Goal: Information Seeking & Learning: Learn about a topic

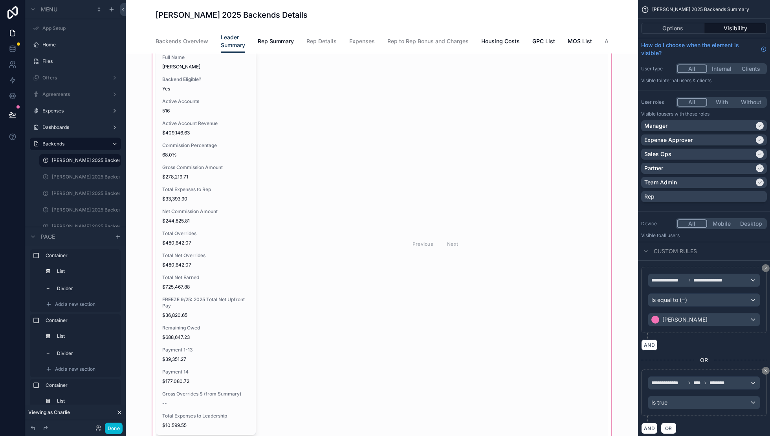
scroll to position [90, 0]
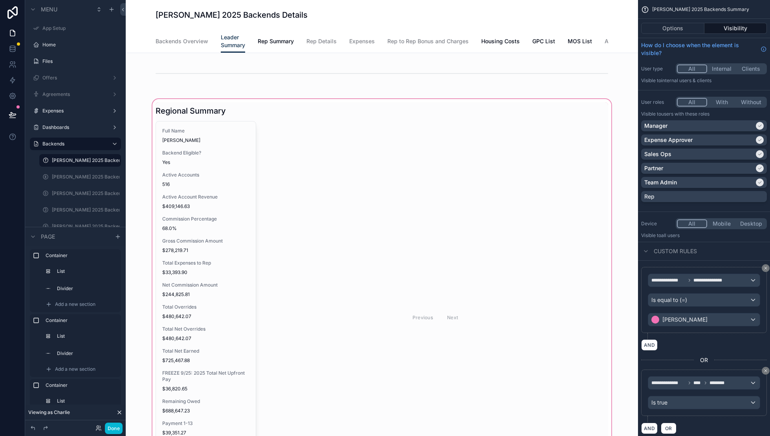
click at [200, 210] on div "scrollable content" at bounding box center [382, 324] width 500 height 454
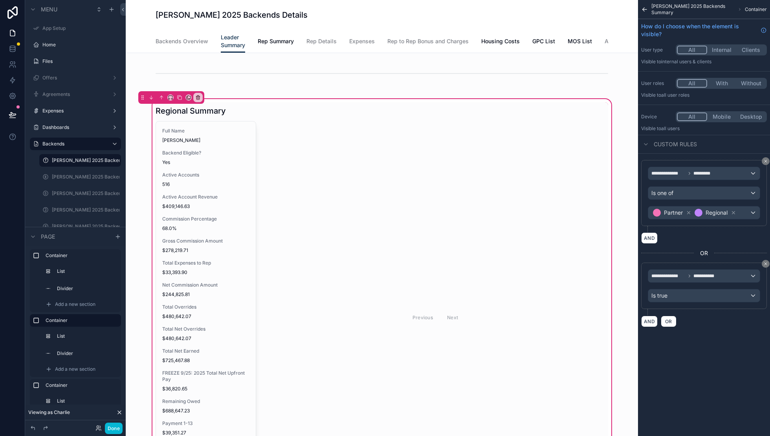
click at [200, 210] on div "scrollable content" at bounding box center [382, 309] width 462 height 414
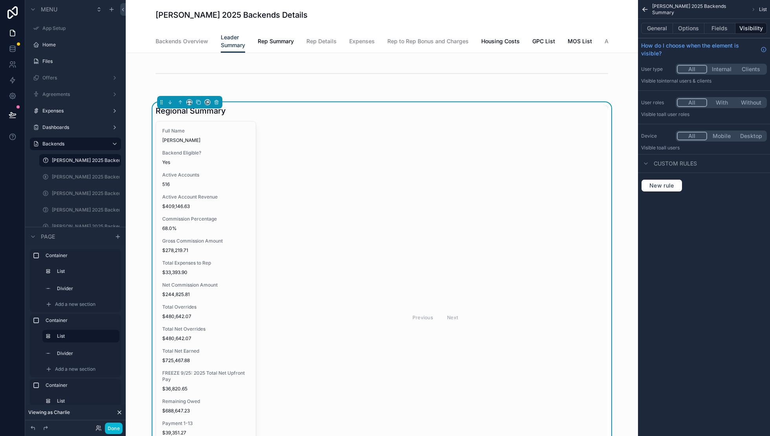
click at [200, 209] on span "$409,146.63" at bounding box center [205, 206] width 87 height 6
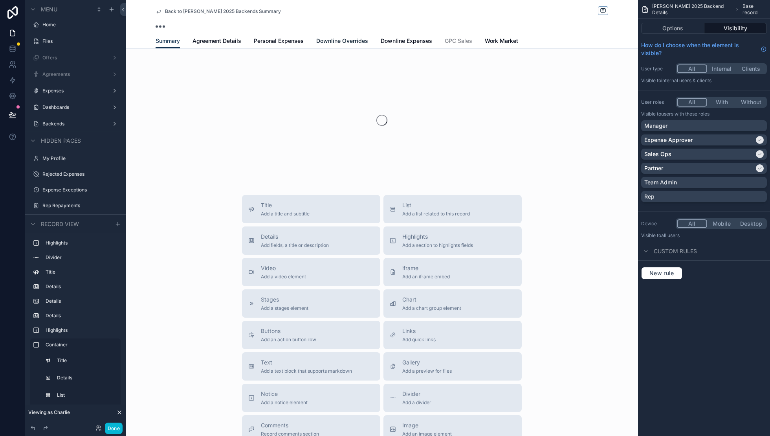
click at [346, 42] on span "Downline Overrides" at bounding box center [342, 41] width 52 height 8
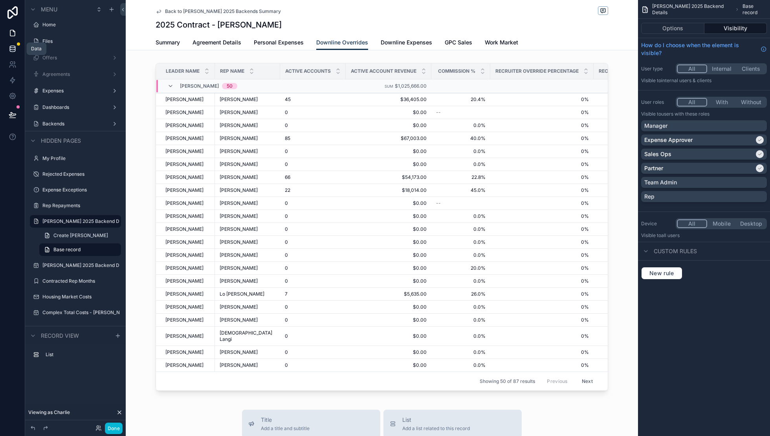
click at [12, 50] on icon at bounding box center [12, 48] width 5 height 3
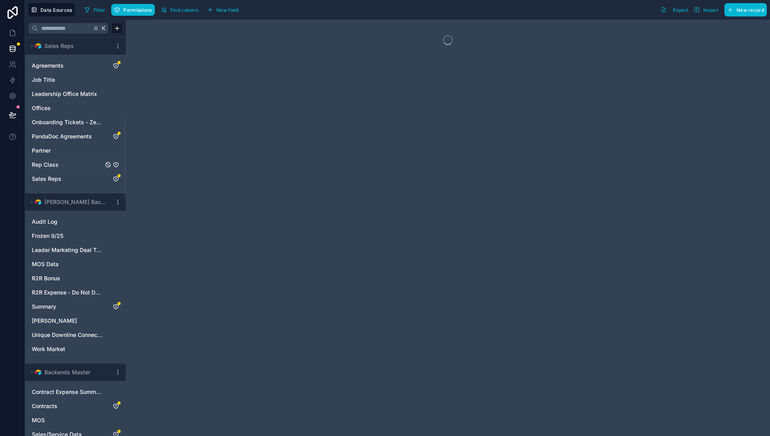
scroll to position [451, 0]
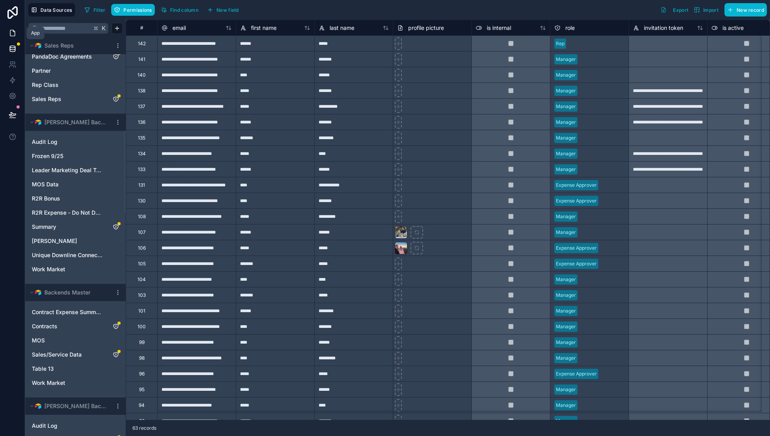
click at [14, 35] on icon at bounding box center [12, 33] width 5 height 6
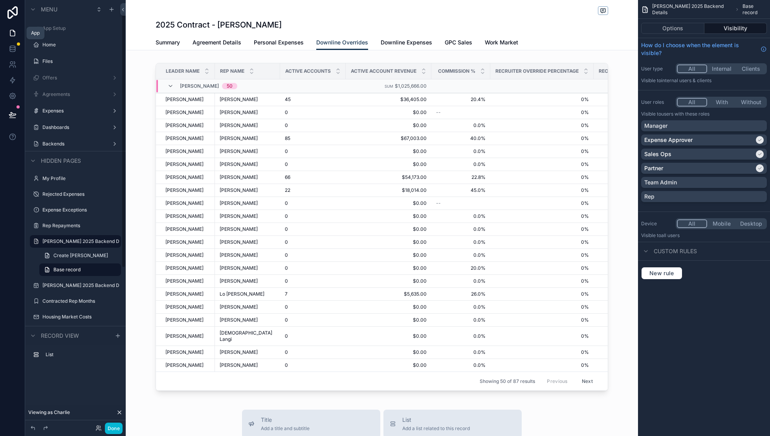
scroll to position [20, 0]
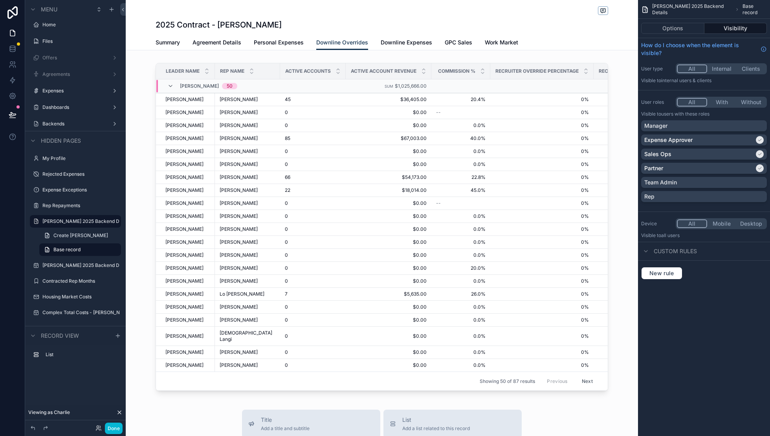
click at [120, 413] on icon at bounding box center [119, 411] width 3 height 3
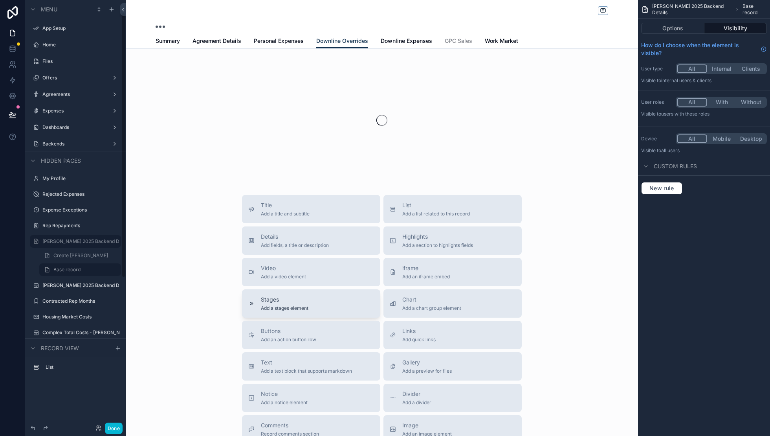
scroll to position [20, 0]
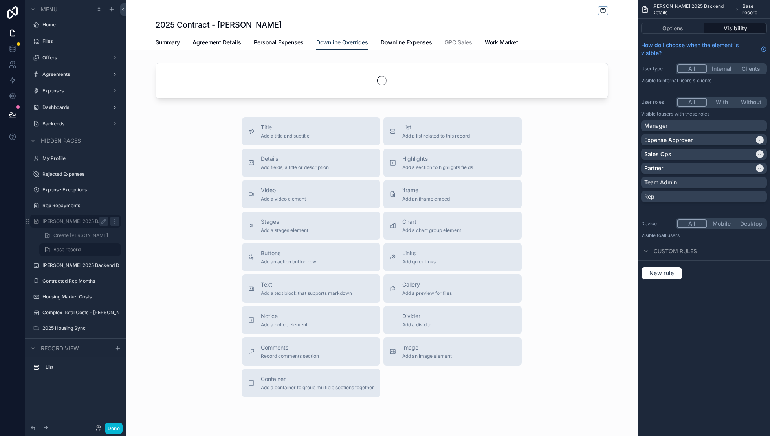
click at [64, 220] on label "[PERSON_NAME] 2025 Backend Details" at bounding box center [75, 221] width 66 height 6
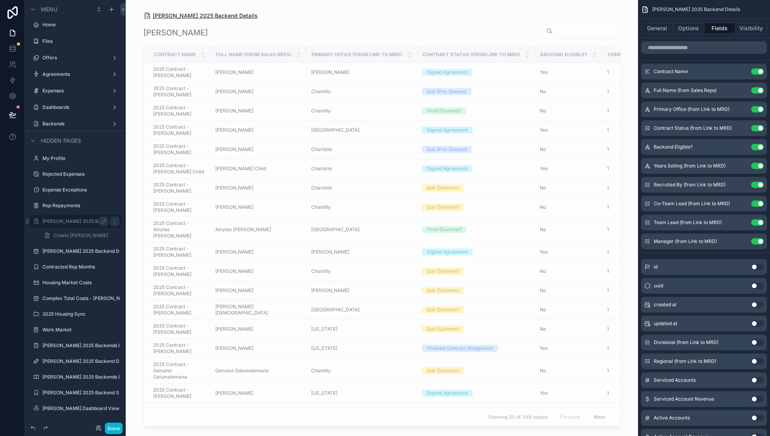
click at [190, 18] on div "[PERSON_NAME] 2025 Backend Details [PERSON_NAME] Contract Name Full Name (from …" at bounding box center [382, 213] width 502 height 426
click at [192, 15] on span "[PERSON_NAME] 2025 Backend Details" at bounding box center [205, 16] width 105 height 8
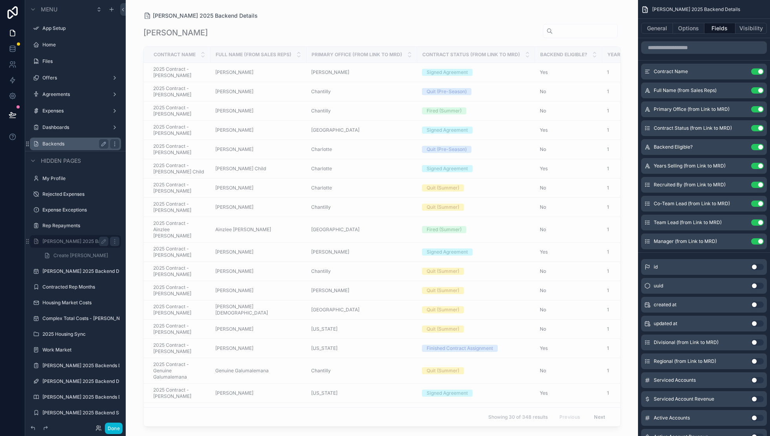
click at [59, 139] on div "Backends" at bounding box center [75, 143] width 66 height 9
click at [55, 143] on label "Backends" at bounding box center [73, 144] width 63 height 6
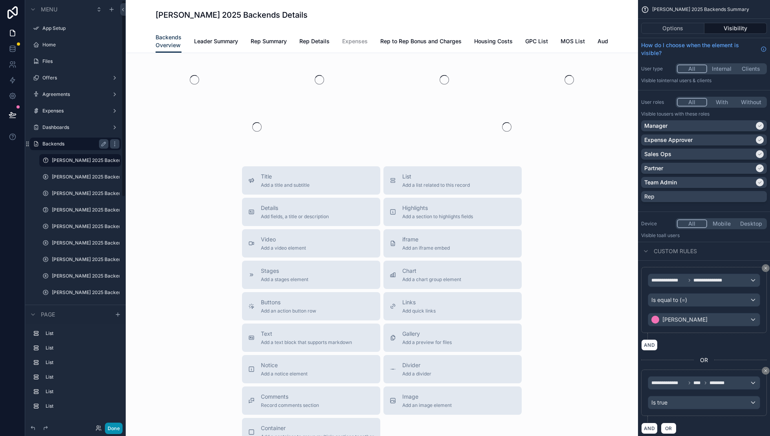
click at [113, 427] on button "Done" at bounding box center [114, 427] width 18 height 11
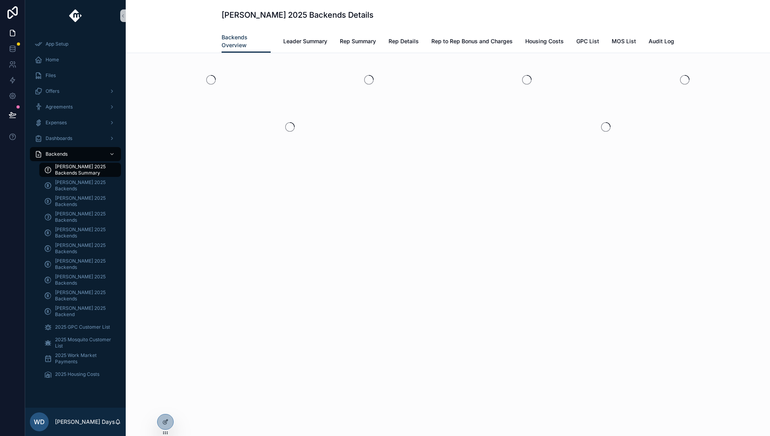
click at [61, 167] on span "[PERSON_NAME] 2025 Backends Summary" at bounding box center [84, 169] width 58 height 13
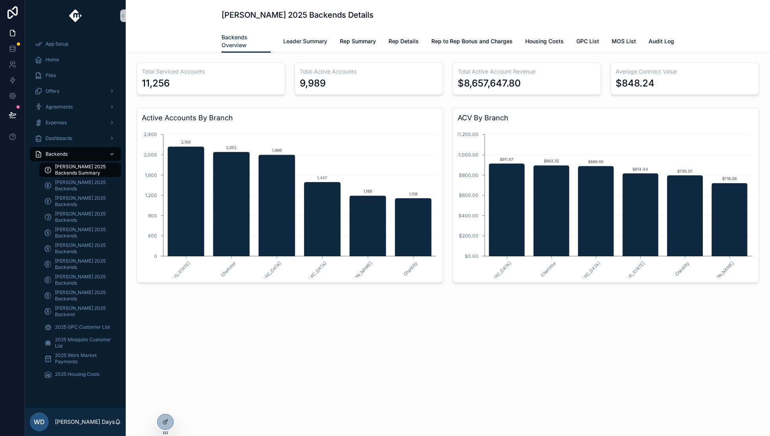
click at [304, 40] on span "Leader Summary" at bounding box center [305, 41] width 44 height 8
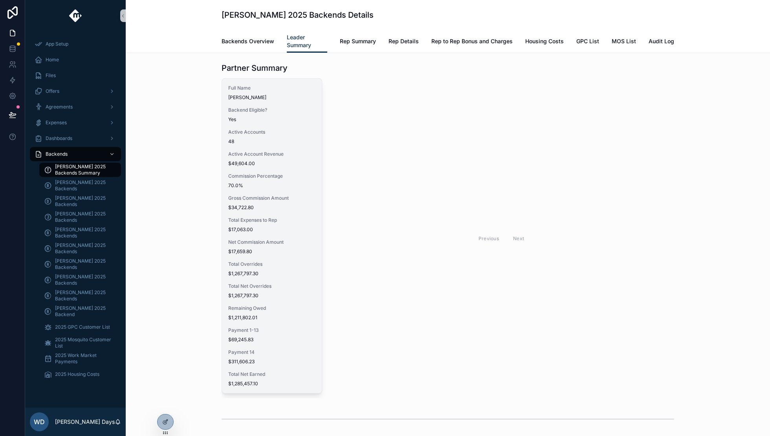
click at [264, 205] on span "$34,722.80" at bounding box center [271, 207] width 87 height 6
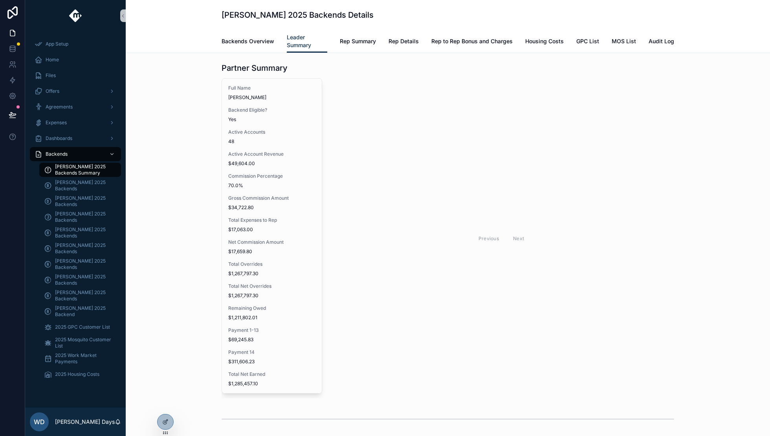
scroll to position [274, 0]
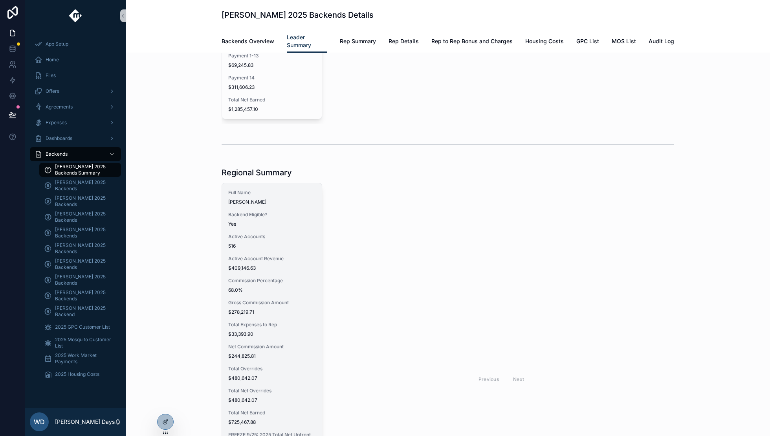
click at [258, 228] on div "Full Name [PERSON_NAME] Backend Eligible? Yes Active Accounts 516 Active Accoun…" at bounding box center [272, 376] width 100 height 386
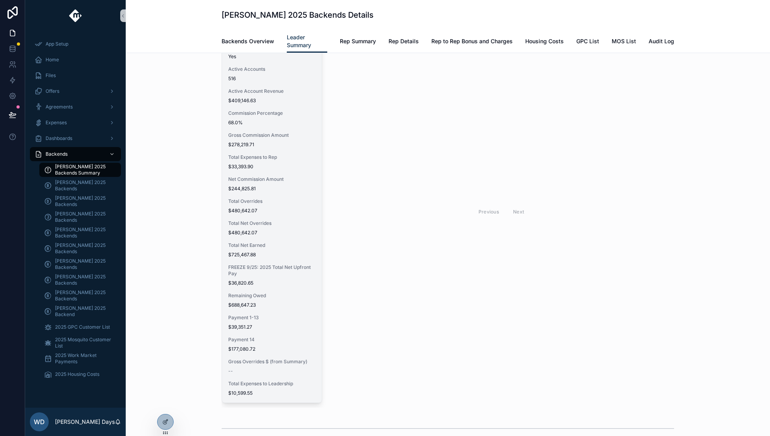
click at [258, 228] on div "Total Net Overrides $480,642.07" at bounding box center [271, 228] width 87 height 16
click at [244, 158] on span "Total Expenses to Rep" at bounding box center [271, 157] width 87 height 6
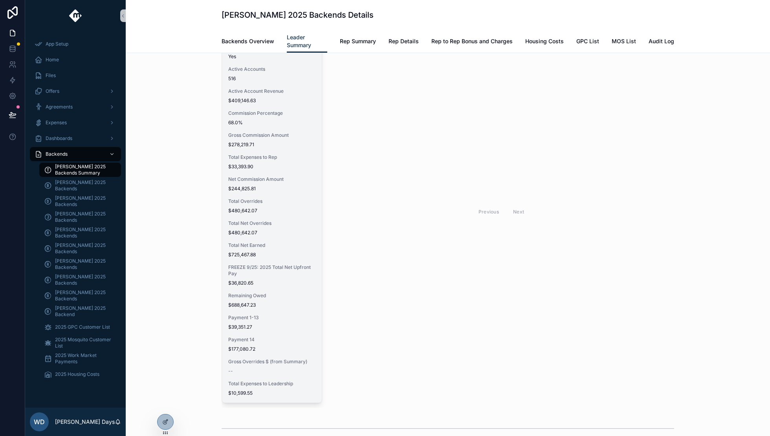
click at [237, 364] on div "Gross Overrides $ (from Summary) --" at bounding box center [271, 366] width 87 height 16
click at [247, 280] on span "$36,820.65" at bounding box center [271, 283] width 87 height 6
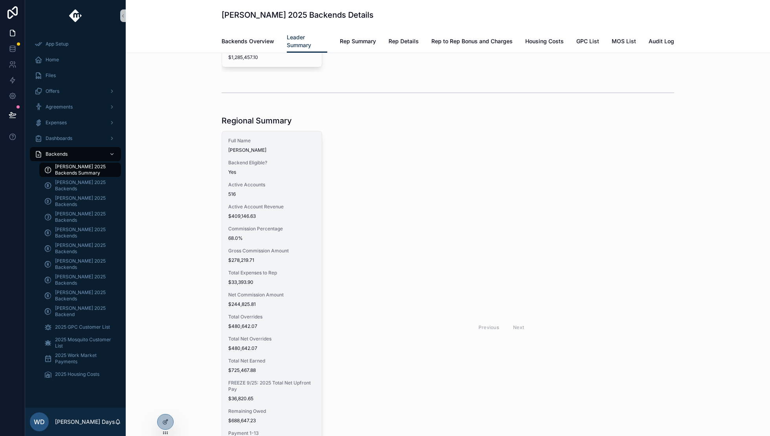
scroll to position [310, 0]
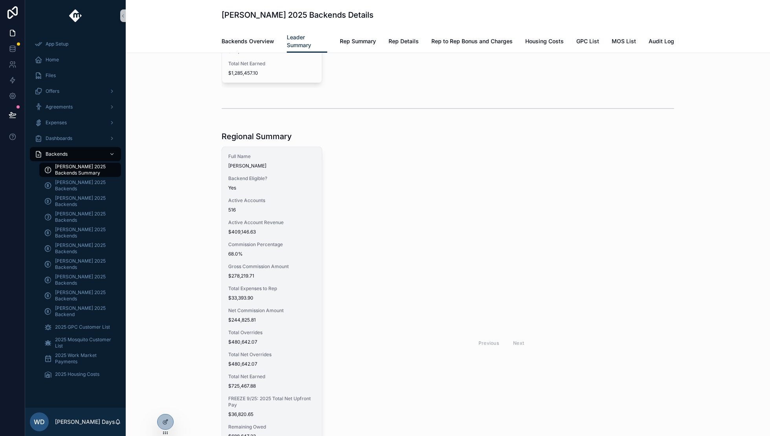
click at [267, 207] on span "516" at bounding box center [271, 210] width 87 height 6
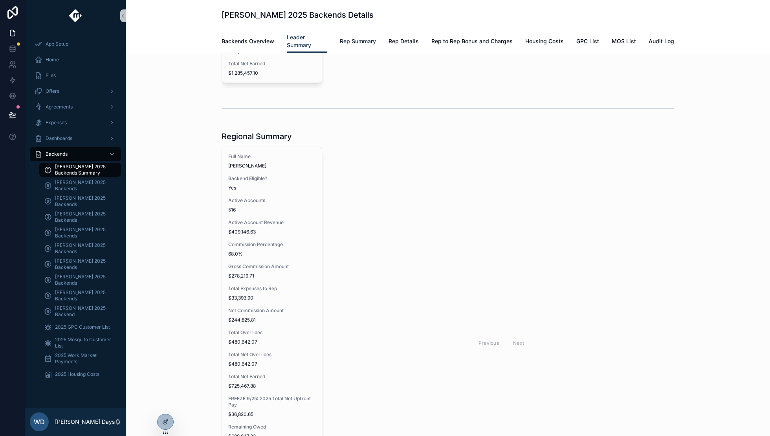
click at [360, 41] on span "Rep Summary" at bounding box center [358, 41] width 36 height 8
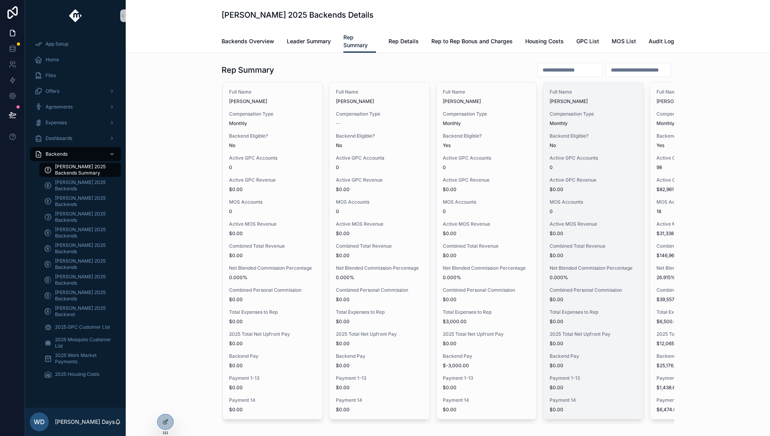
scroll to position [0, 260]
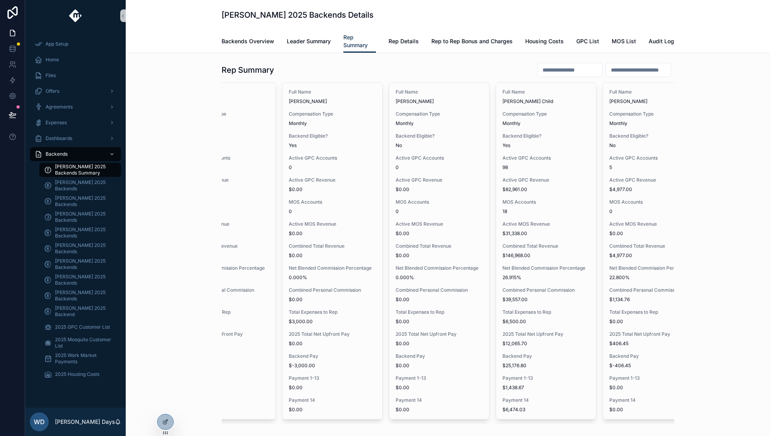
click at [543, 68] on input "scrollable content" at bounding box center [570, 69] width 64 height 11
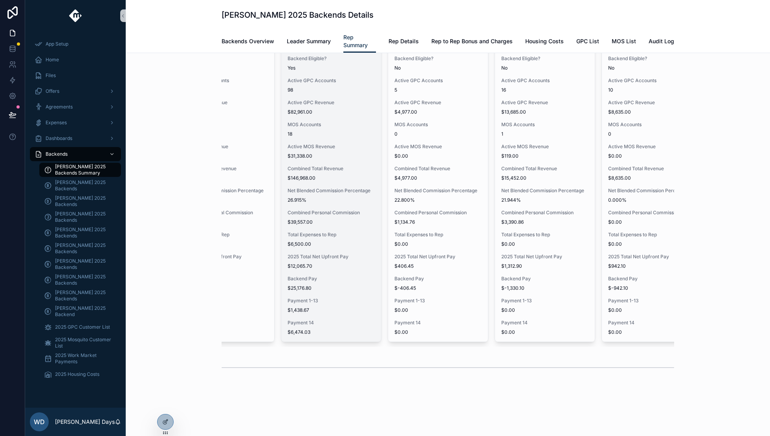
scroll to position [0, 0]
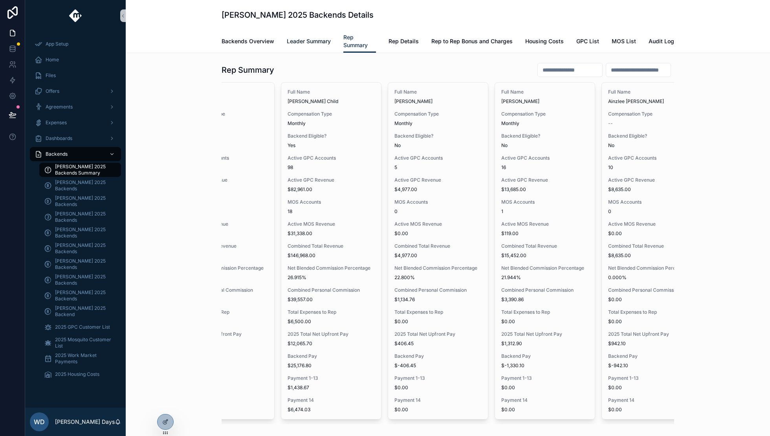
click at [310, 44] on span "Leader Summary" at bounding box center [309, 41] width 44 height 8
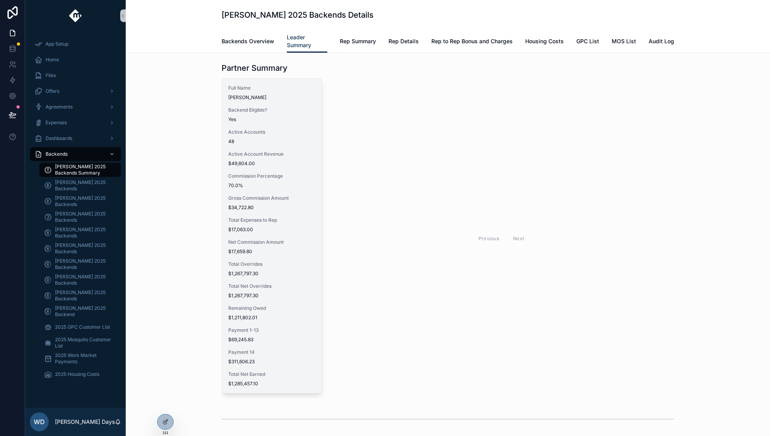
click at [278, 189] on div "Full Name [PERSON_NAME] Backend Eligible? Yes Active Accounts 48 Active Account…" at bounding box center [272, 236] width 100 height 314
click at [275, 190] on div "Full Name [PERSON_NAME] Backend Eligible? Yes Active Accounts 48 Active Account…" at bounding box center [272, 236] width 100 height 314
click at [252, 287] on span "Total Net Overrides" at bounding box center [271, 286] width 87 height 6
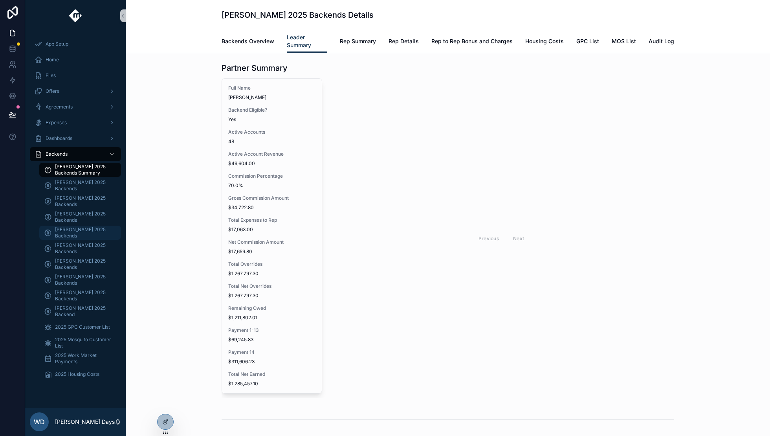
click at [64, 234] on span "[PERSON_NAME] 2025 Backends" at bounding box center [84, 232] width 58 height 13
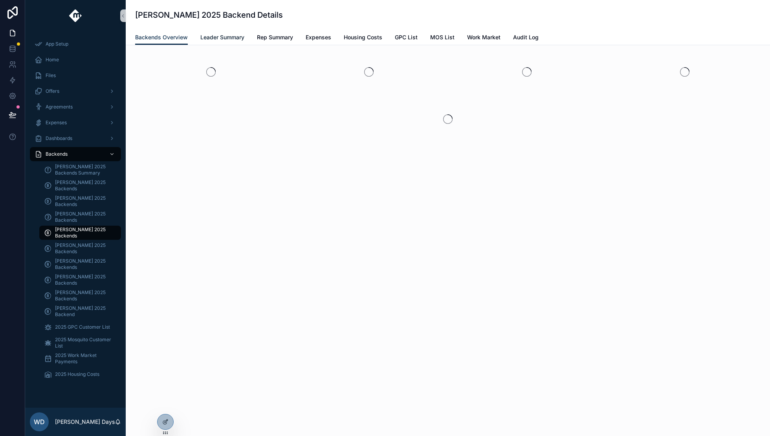
click at [227, 40] on span "Leader Summary" at bounding box center [222, 37] width 44 height 8
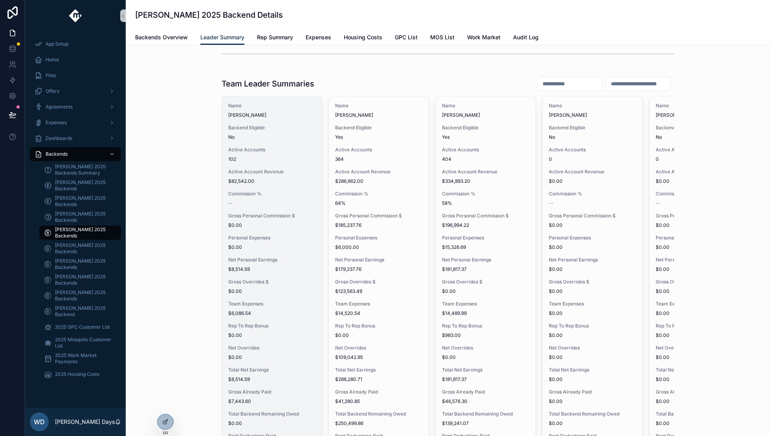
scroll to position [1021, 0]
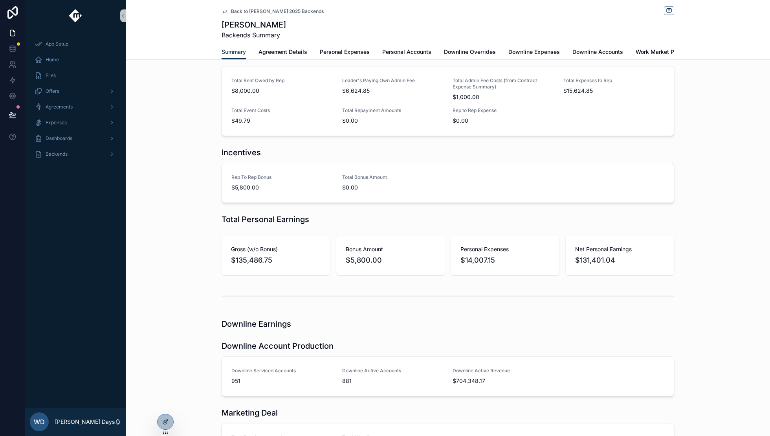
scroll to position [313, 0]
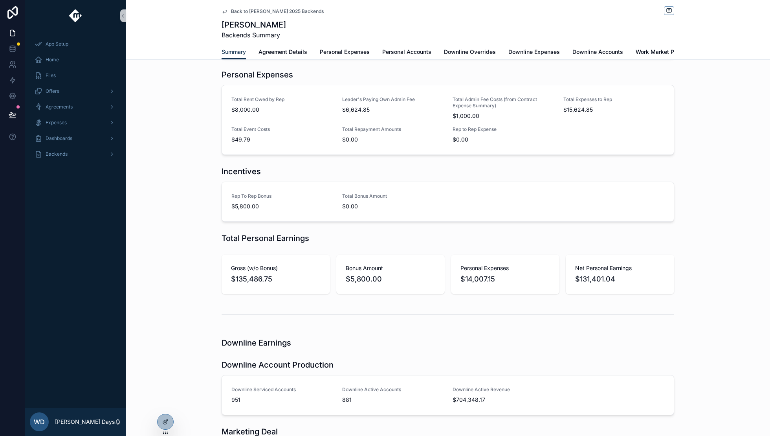
click at [232, 12] on span "Back to [PERSON_NAME] 2025 Backends" at bounding box center [277, 11] width 93 height 6
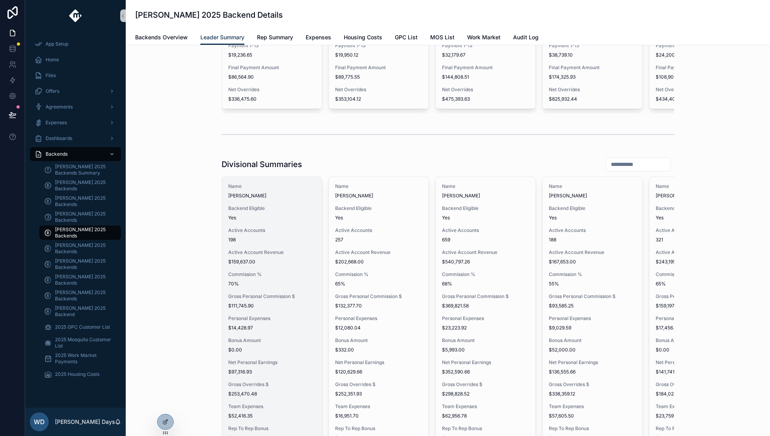
click at [249, 242] on div "Active Accounts 198" at bounding box center [271, 235] width 87 height 16
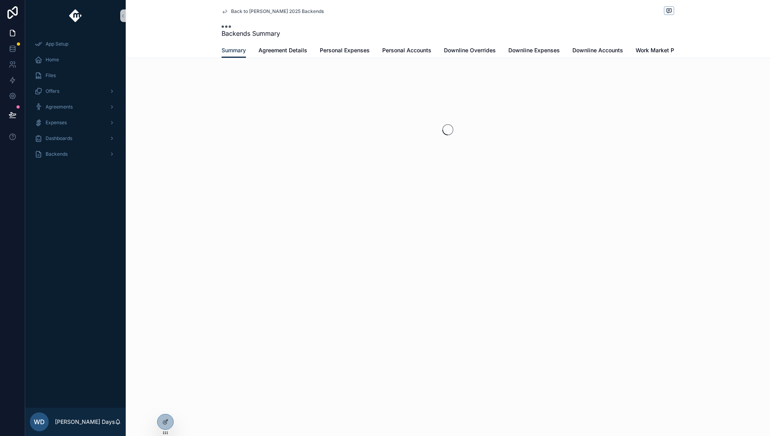
click at [246, 12] on span "Back to [PERSON_NAME] 2025 Backends" at bounding box center [277, 11] width 93 height 6
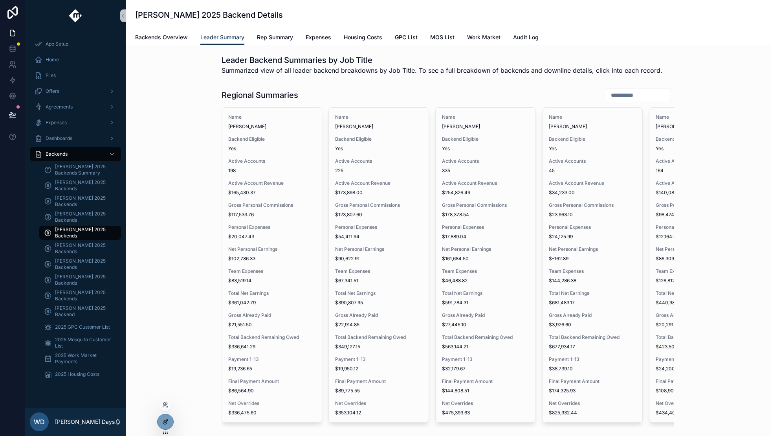
click at [167, 423] on icon at bounding box center [165, 421] width 6 height 6
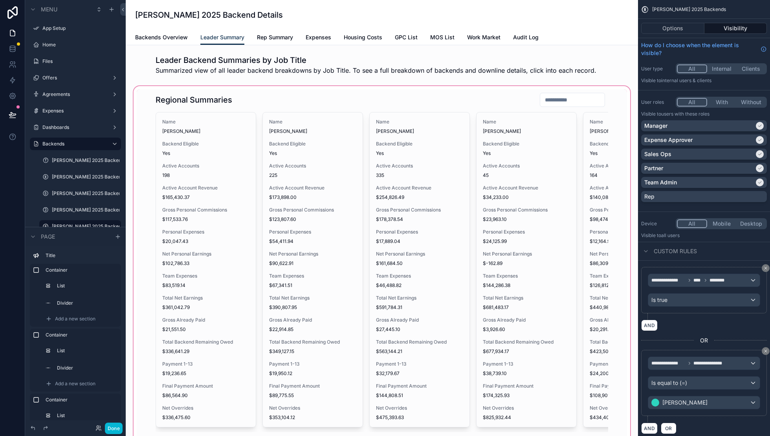
click at [322, 195] on div "scrollable content" at bounding box center [382, 277] width 500 height 386
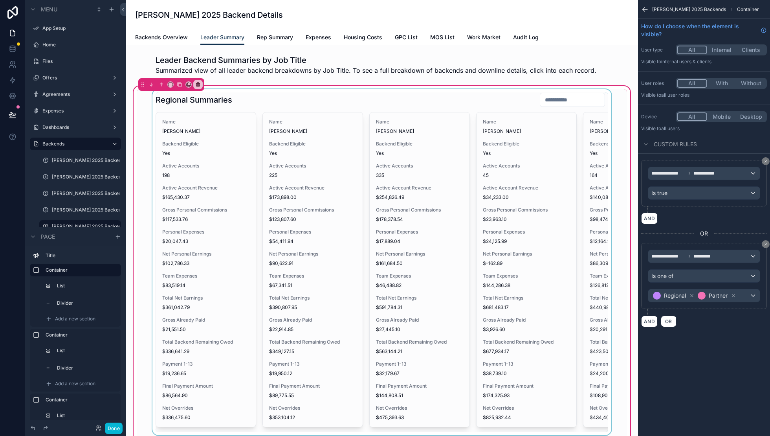
click at [306, 204] on div "scrollable content" at bounding box center [382, 262] width 490 height 346
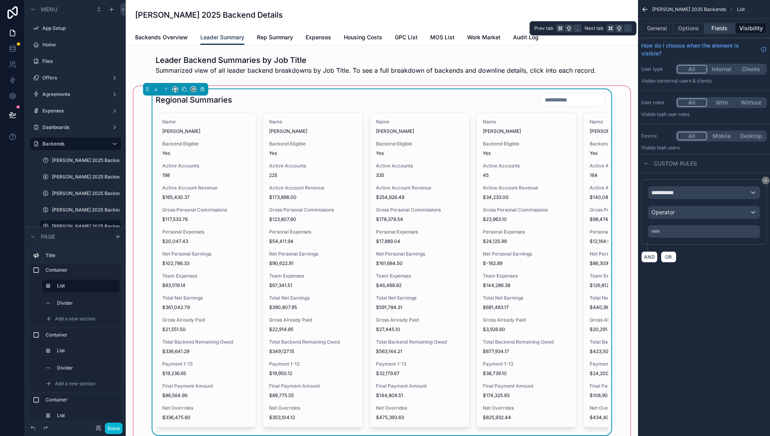
click at [721, 28] on button "Fields" at bounding box center [719, 28] width 31 height 11
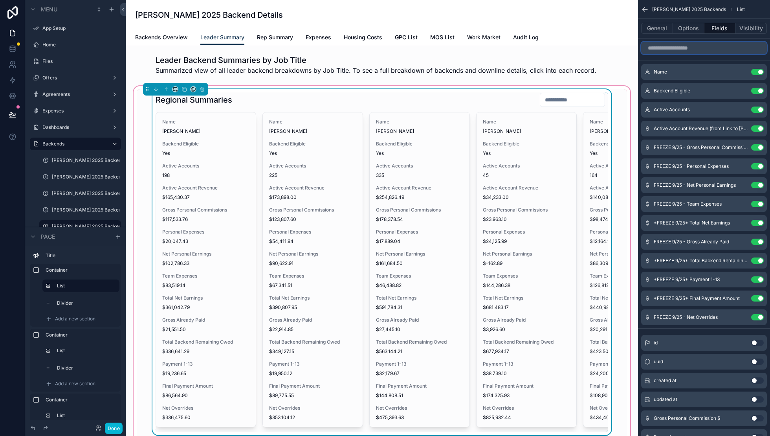
click at [702, 46] on input "scrollable content" at bounding box center [704, 48] width 126 height 13
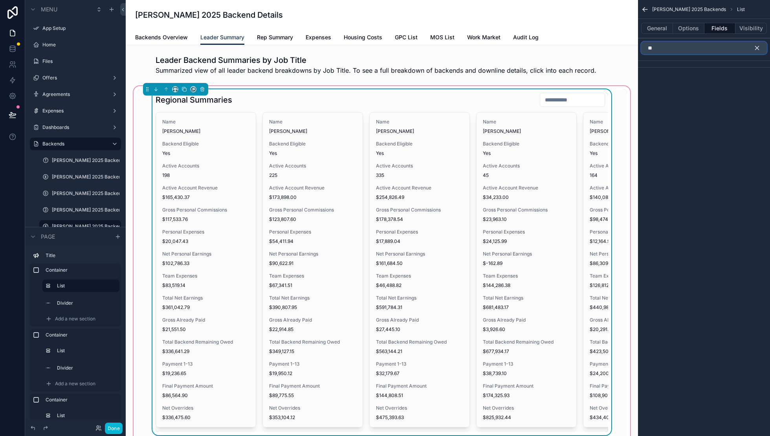
type input "*"
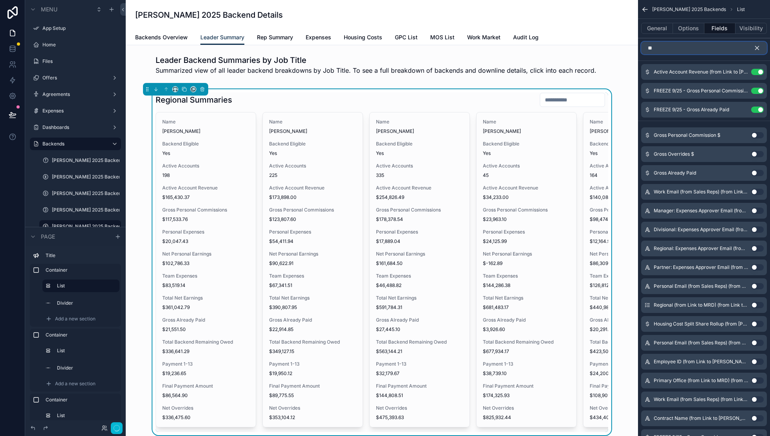
type input "*"
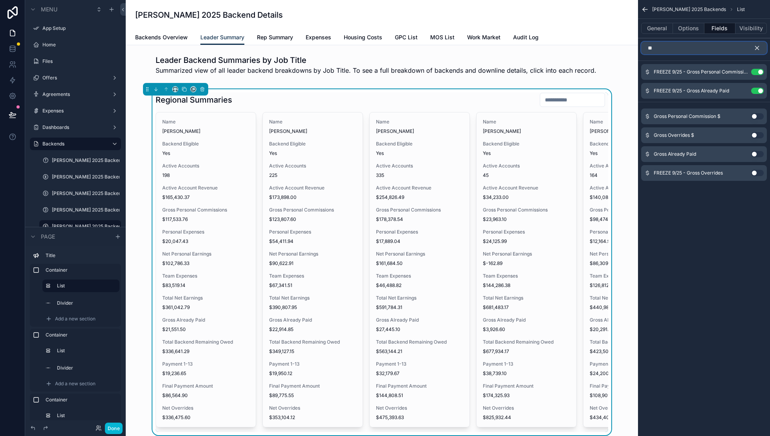
type input "*"
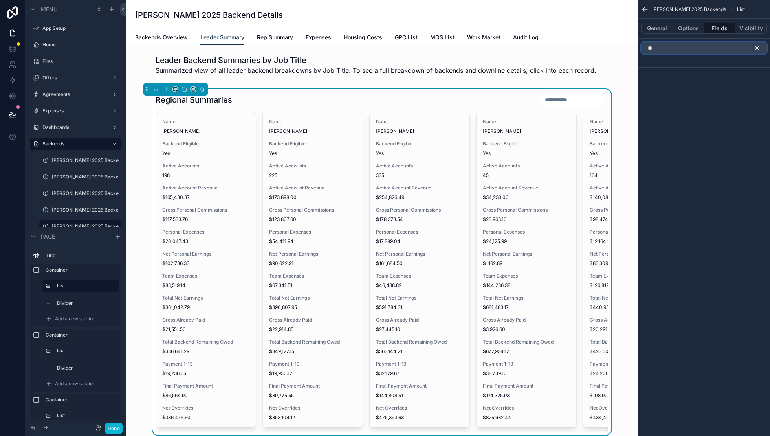
type input "*"
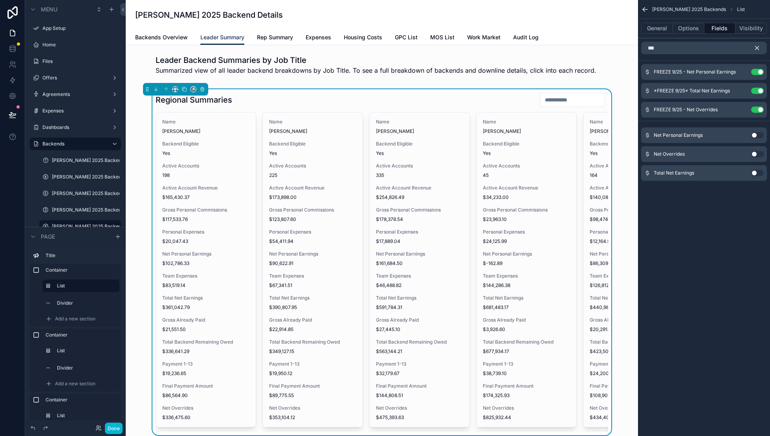
click at [685, 243] on div "[PERSON_NAME] 2025 Backends List General Options Fields Visibility *** FREEZE 9…" at bounding box center [704, 218] width 132 height 436
click at [663, 46] on input "***" at bounding box center [704, 48] width 126 height 13
click at [662, 46] on input "***" at bounding box center [704, 48] width 126 height 13
type input "*"
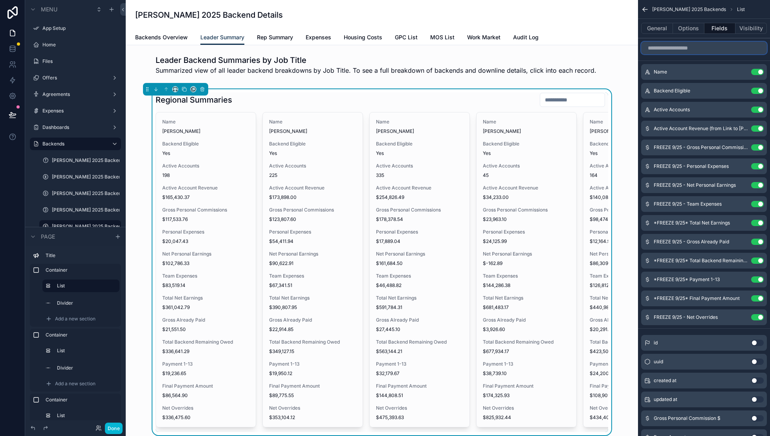
type input "*"
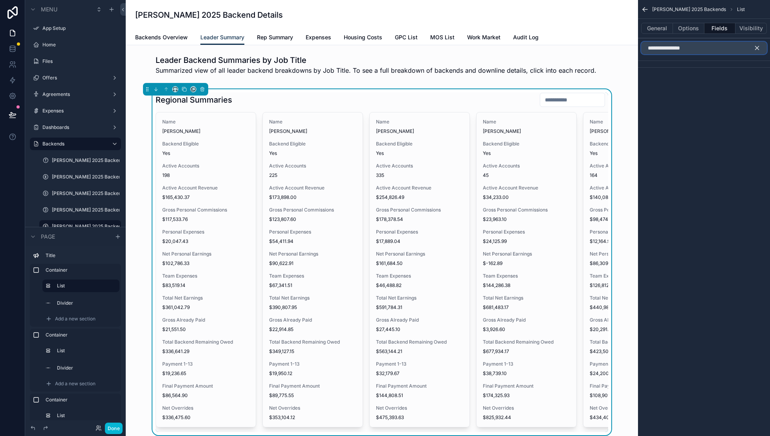
click at [710, 44] on input "**********" at bounding box center [704, 48] width 126 height 13
click at [710, 48] on input "**********" at bounding box center [704, 48] width 126 height 13
type input "**********"
click at [760, 48] on icon "scrollable content" at bounding box center [756, 47] width 7 height 7
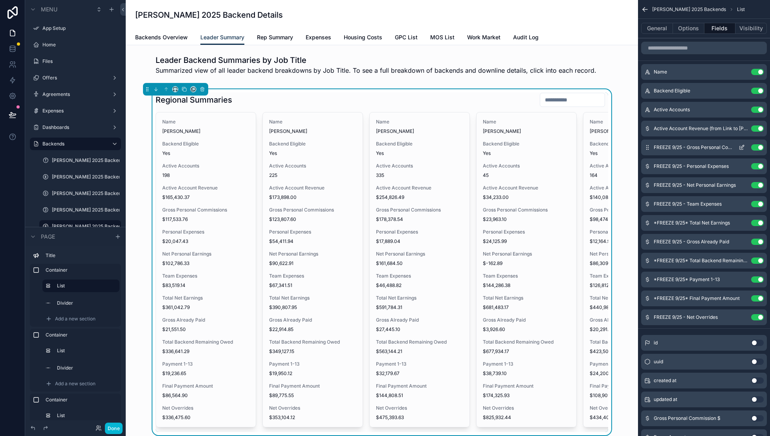
click at [743, 146] on icon "scrollable content" at bounding box center [741, 147] width 6 height 6
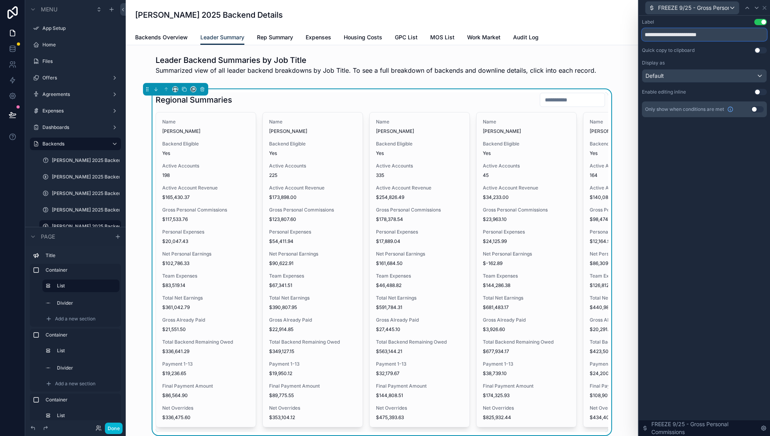
drag, startPoint x: 728, startPoint y: 33, endPoint x: 736, endPoint y: 37, distance: 8.4
click at [736, 37] on input "**********" at bounding box center [704, 34] width 125 height 13
drag, startPoint x: 727, startPoint y: 37, endPoint x: 639, endPoint y: 35, distance: 87.2
click at [641, 35] on div "**********" at bounding box center [704, 76] width 131 height 120
click at [735, 214] on div "**********" at bounding box center [704, 226] width 131 height 420
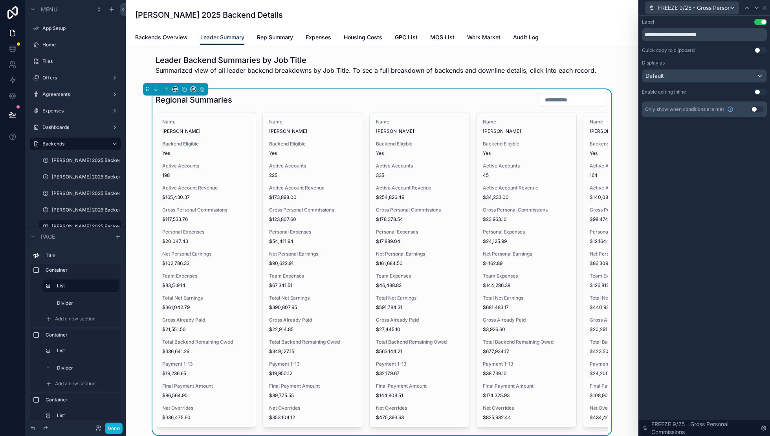
click at [754, 216] on div "**********" at bounding box center [704, 226] width 131 height 420
click at [64, 161] on label "[PERSON_NAME] 2025 Backends Summary" at bounding box center [80, 160] width 57 height 6
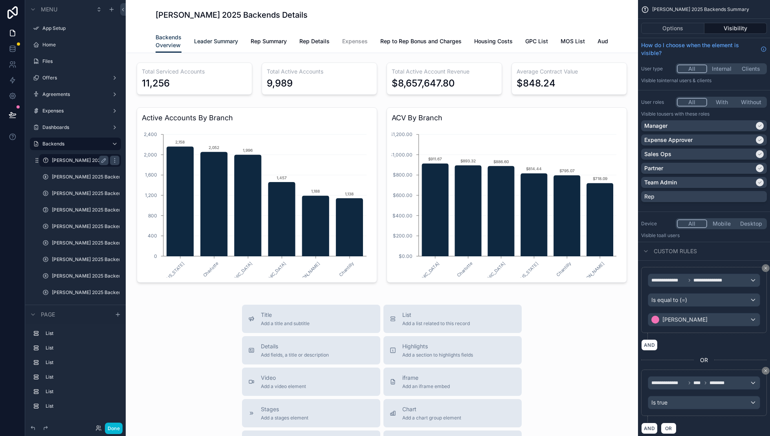
click at [225, 44] on span "Leader Summary" at bounding box center [216, 41] width 44 height 8
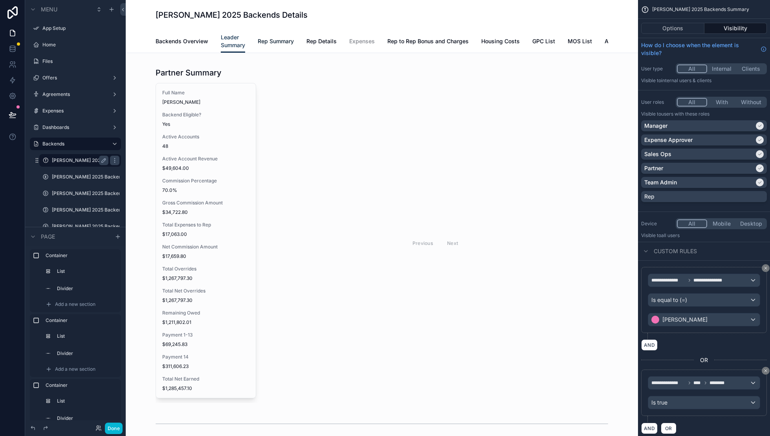
click at [270, 45] on span "Rep Summary" at bounding box center [276, 41] width 36 height 8
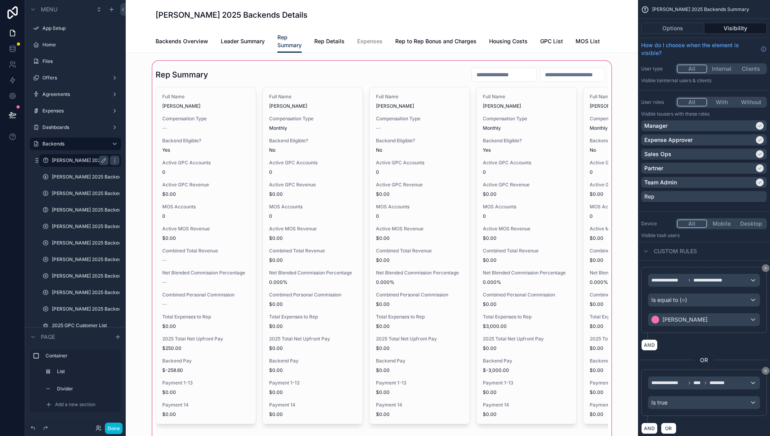
click at [330, 207] on div "scrollable content" at bounding box center [382, 263] width 500 height 408
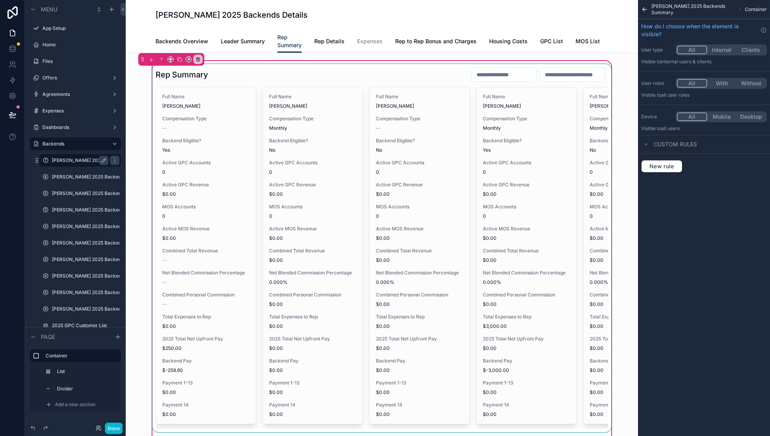
scroll to position [90, 0]
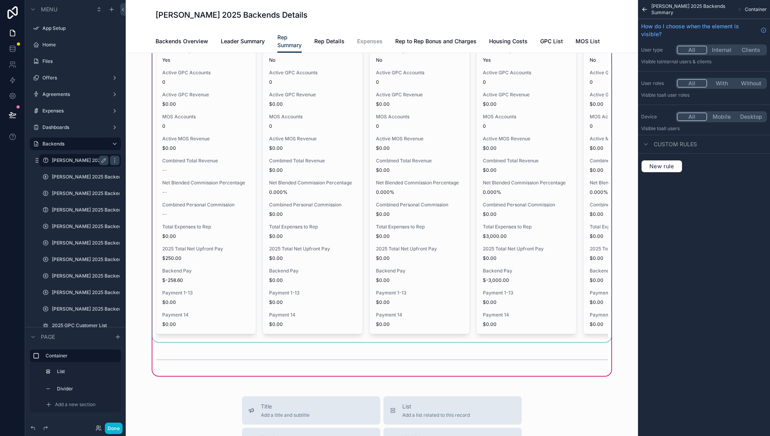
click at [318, 342] on div "scrollable content" at bounding box center [382, 158] width 462 height 368
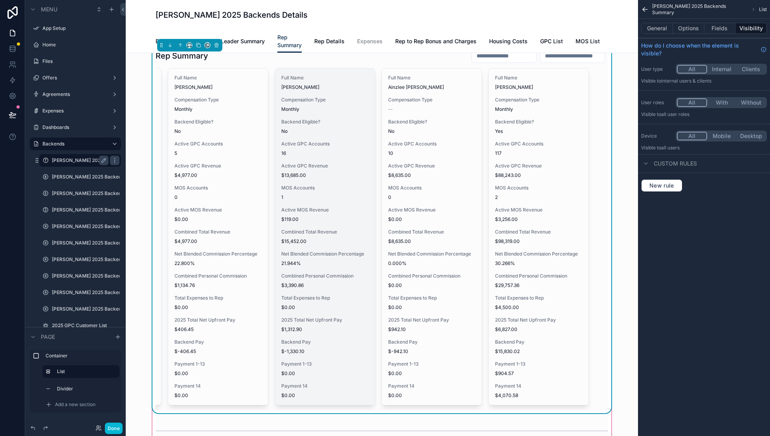
scroll to position [18, 0]
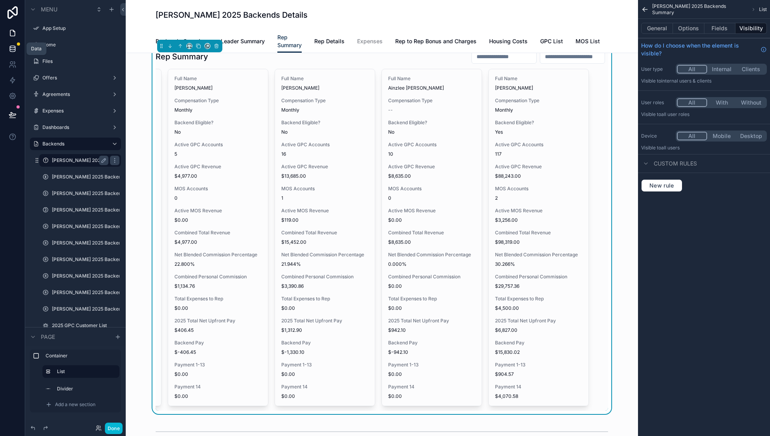
click at [14, 46] on icon at bounding box center [12, 47] width 5 height 2
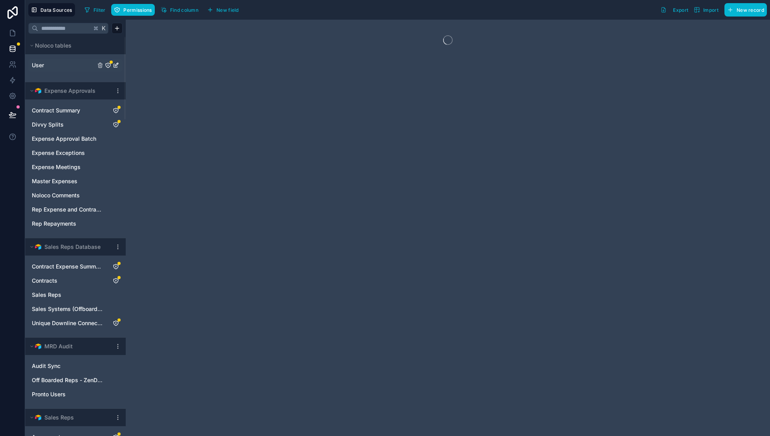
click at [39, 65] on span "User" at bounding box center [38, 65] width 12 height 8
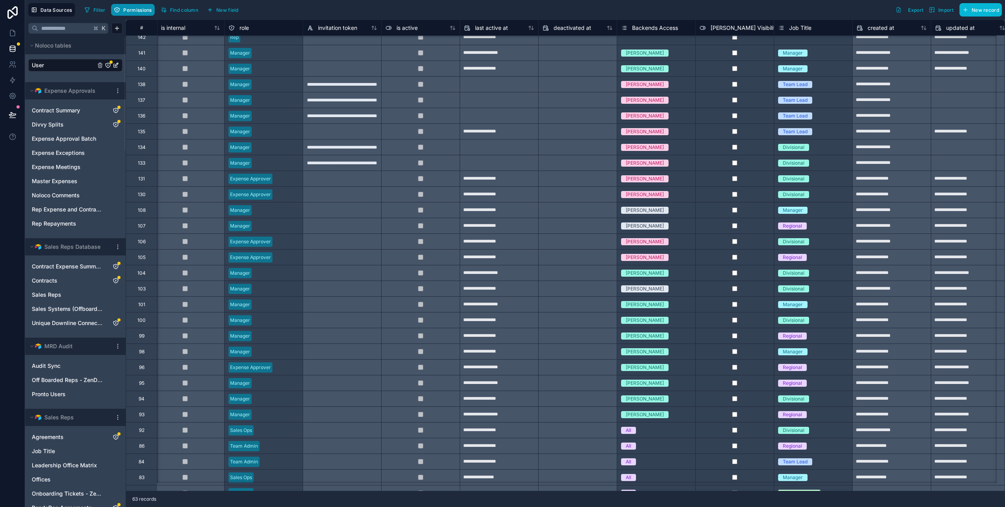
scroll to position [6, 326]
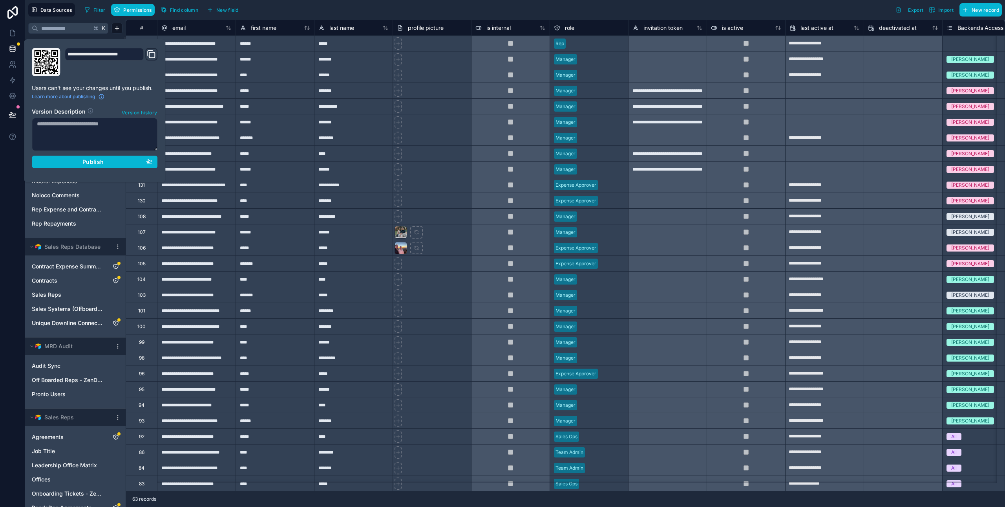
click at [140, 113] on span "Version history" at bounding box center [139, 112] width 35 height 8
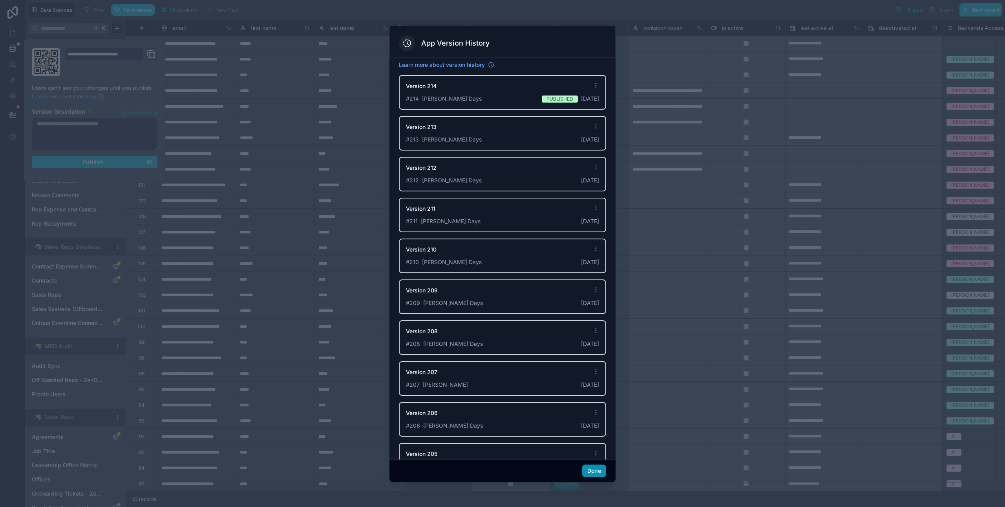
click at [592, 435] on button "Done" at bounding box center [594, 470] width 24 height 13
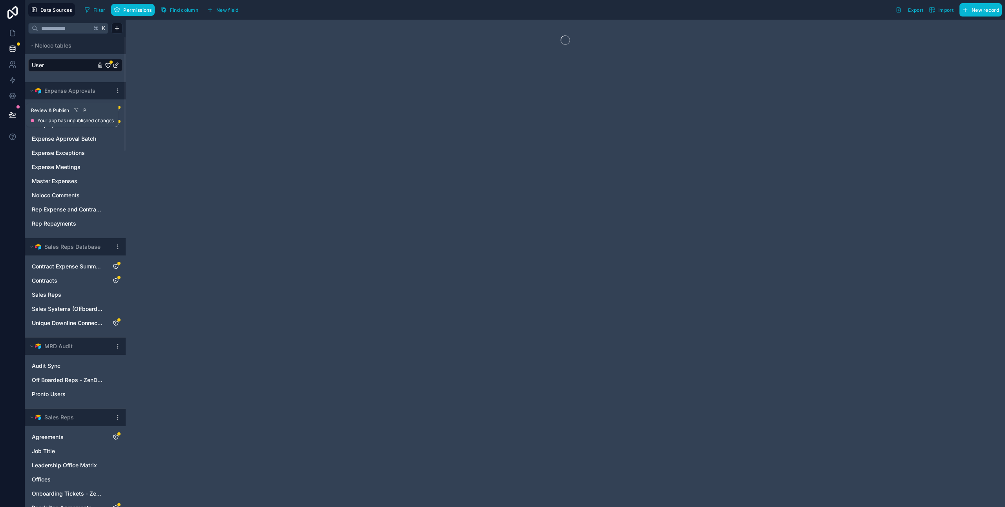
click at [11, 117] on icon at bounding box center [13, 115] width 8 height 8
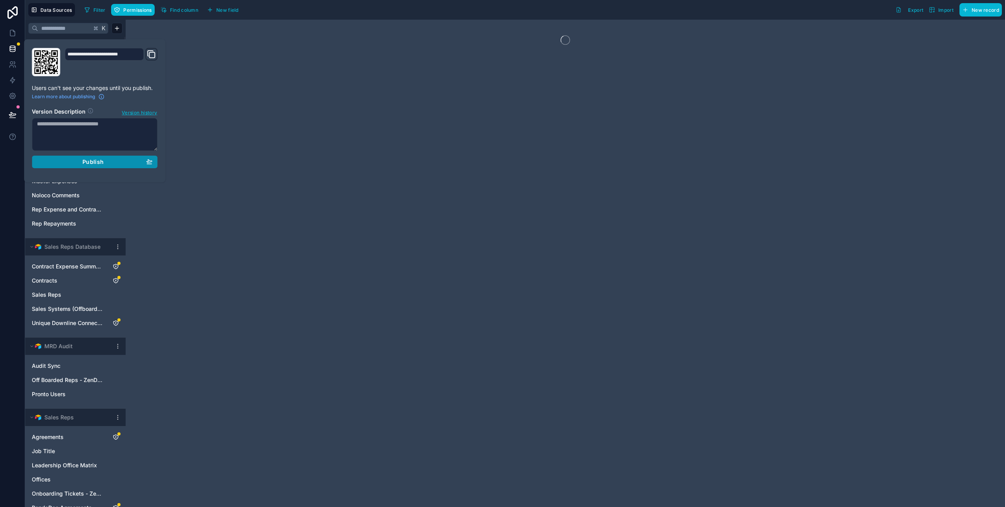
click at [82, 161] on div "Publish" at bounding box center [94, 161] width 115 height 7
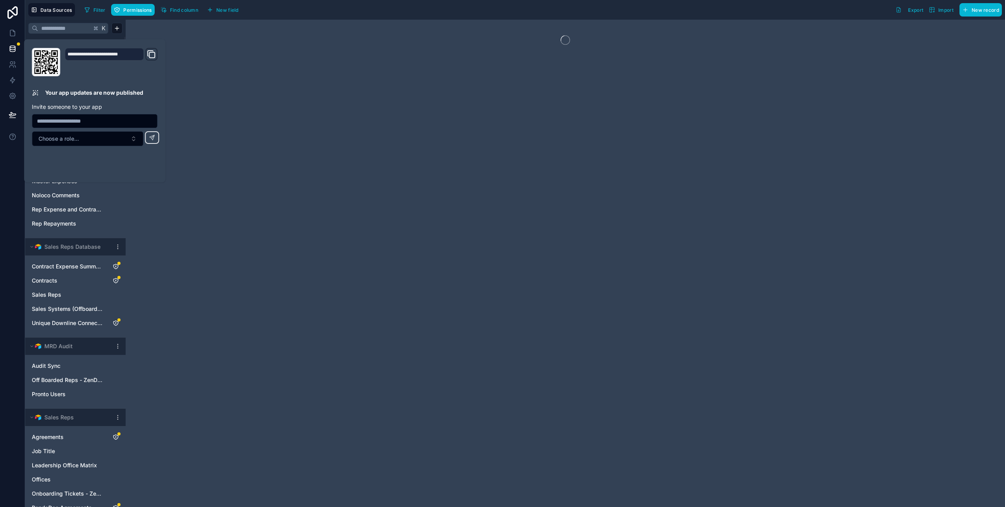
click at [209, 243] on div at bounding box center [566, 263] width 880 height 487
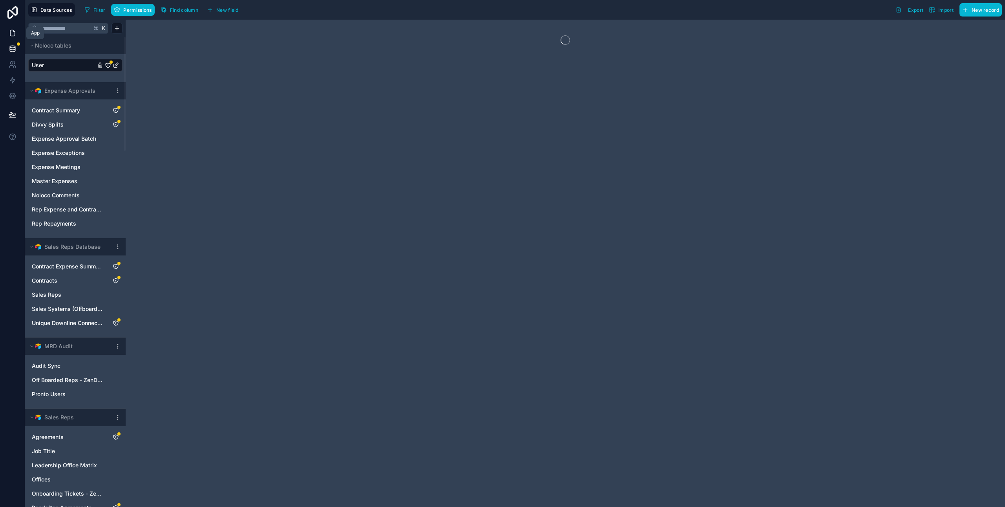
click at [14, 33] on icon at bounding box center [12, 33] width 5 height 6
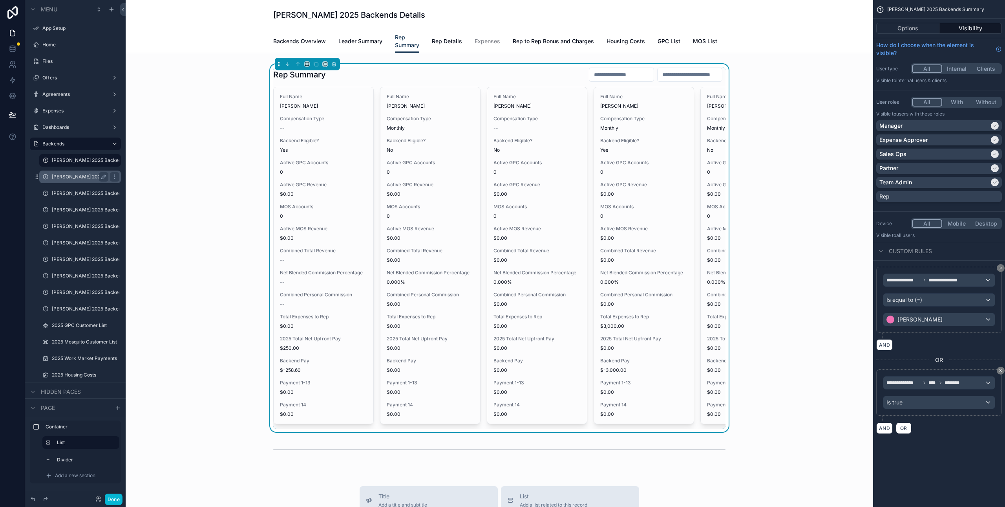
click at [64, 175] on label "[PERSON_NAME] 2025 Backends" at bounding box center [80, 177] width 57 height 6
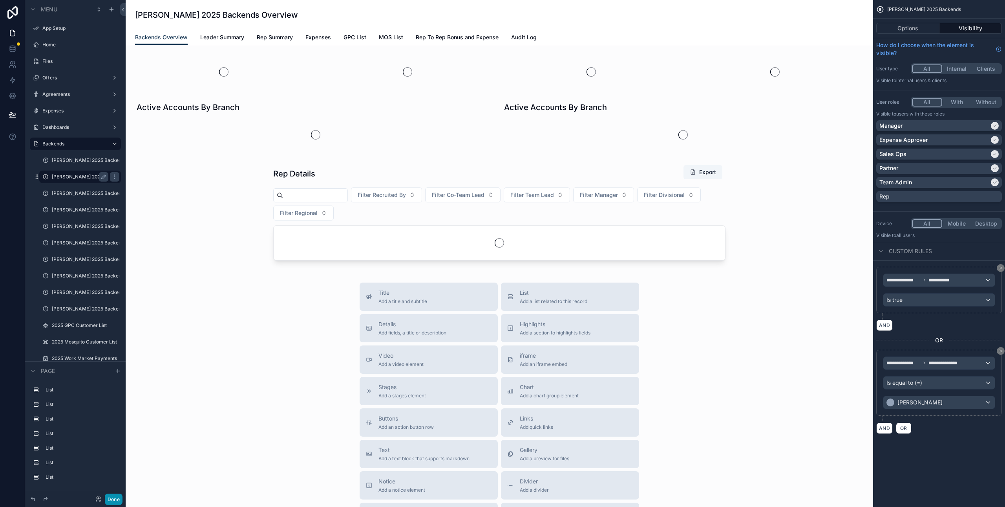
click at [115, 435] on button "Done" at bounding box center [114, 498] width 18 height 11
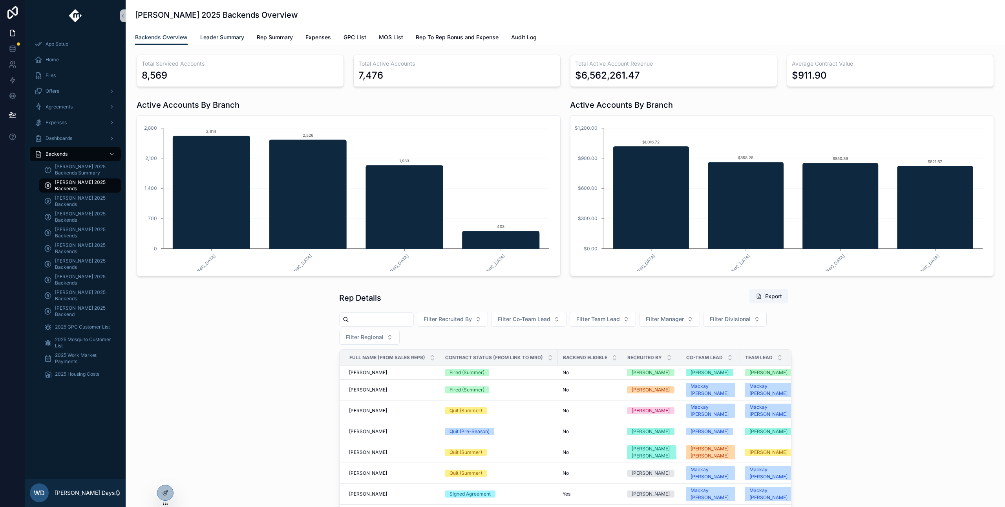
click at [228, 37] on span "Leader Summary" at bounding box center [222, 37] width 44 height 8
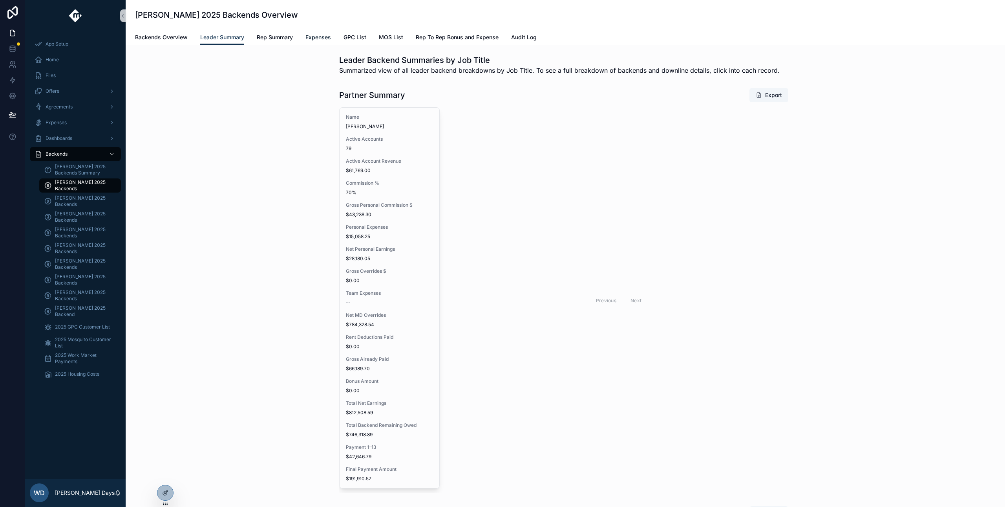
click at [308, 38] on span "Expenses" at bounding box center [319, 37] width 26 height 8
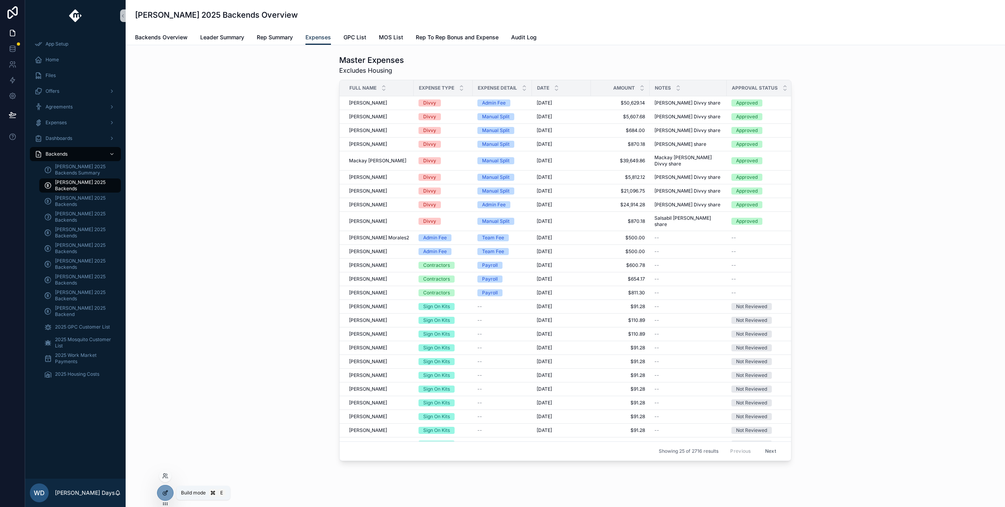
click at [164, 494] on icon at bounding box center [165, 492] width 6 height 6
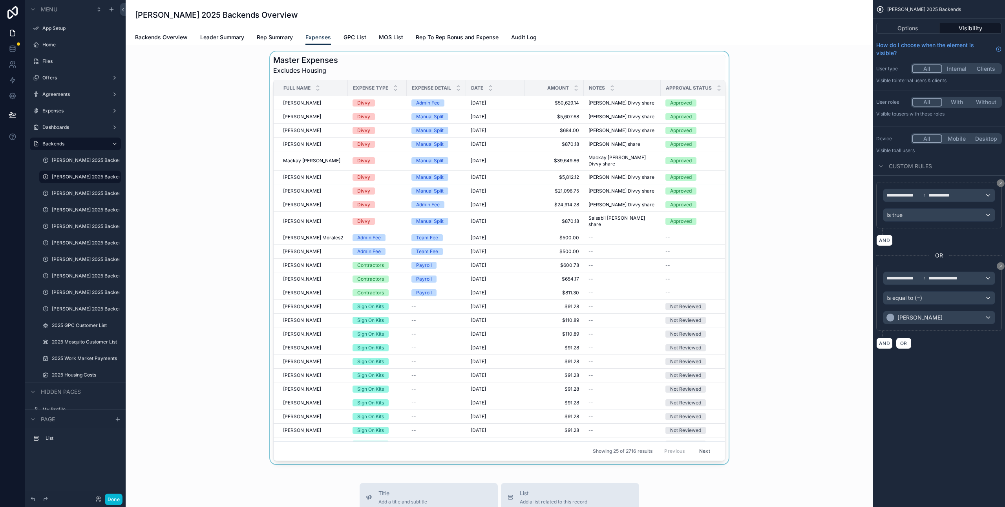
click at [419, 134] on div "scrollable content" at bounding box center [499, 257] width 735 height 412
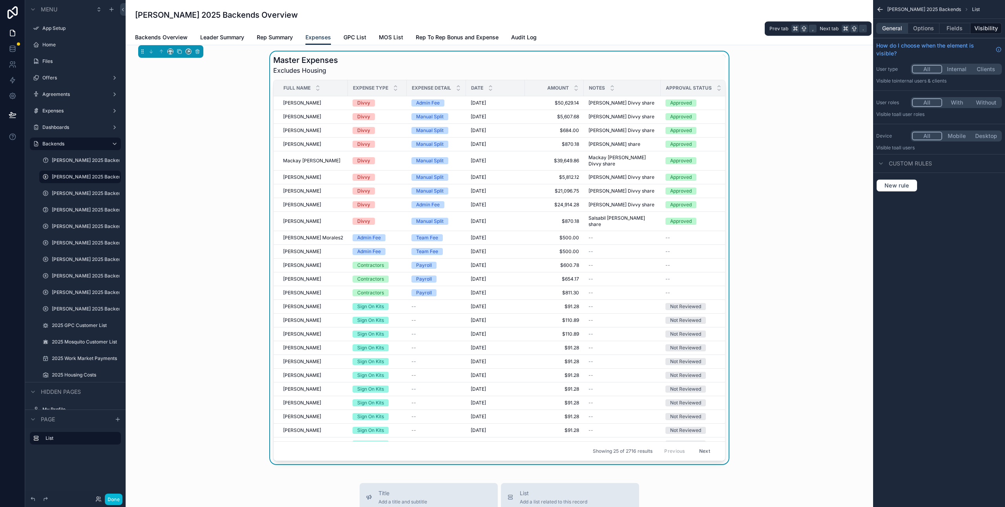
click at [899, 29] on button "General" at bounding box center [893, 28] width 32 height 11
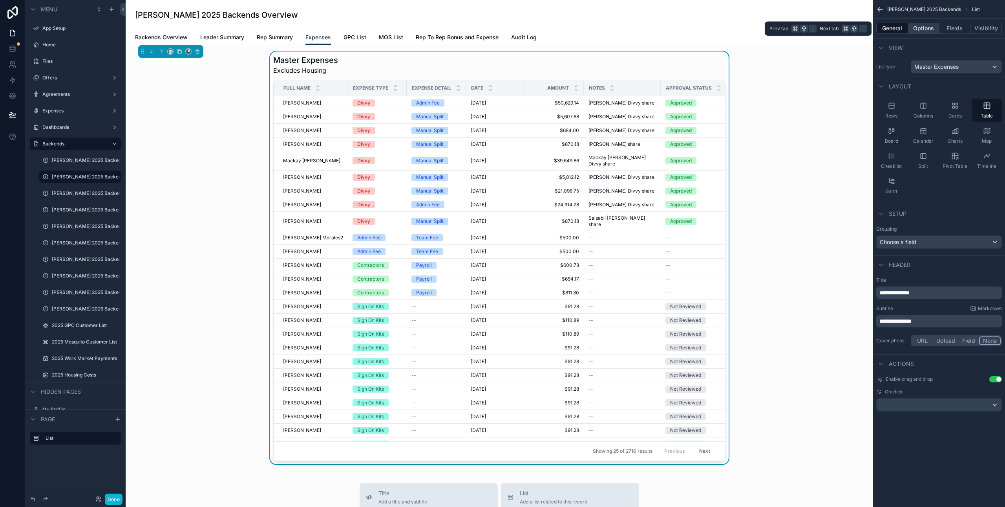
click at [919, 28] on button "Options" at bounding box center [923, 28] width 31 height 11
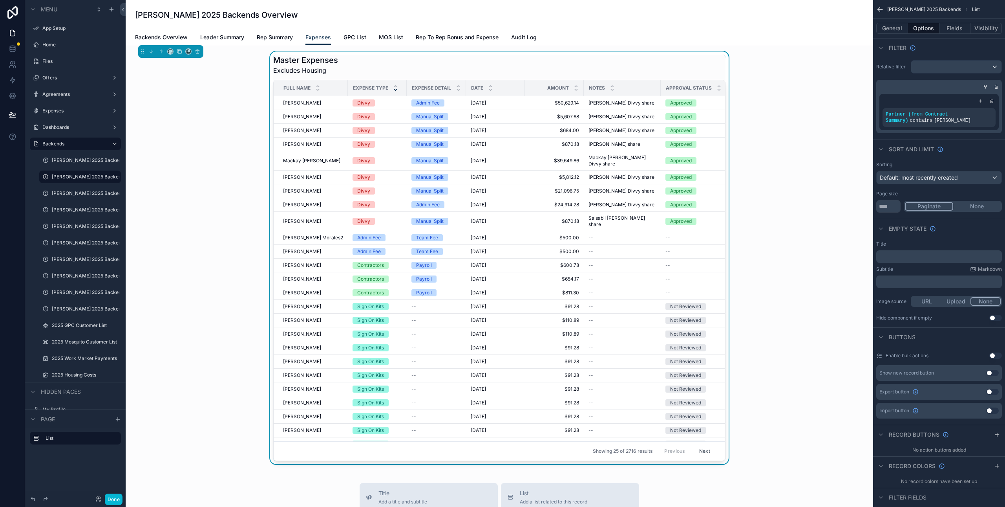
click at [394, 90] on icon "scrollable content" at bounding box center [395, 89] width 5 height 5
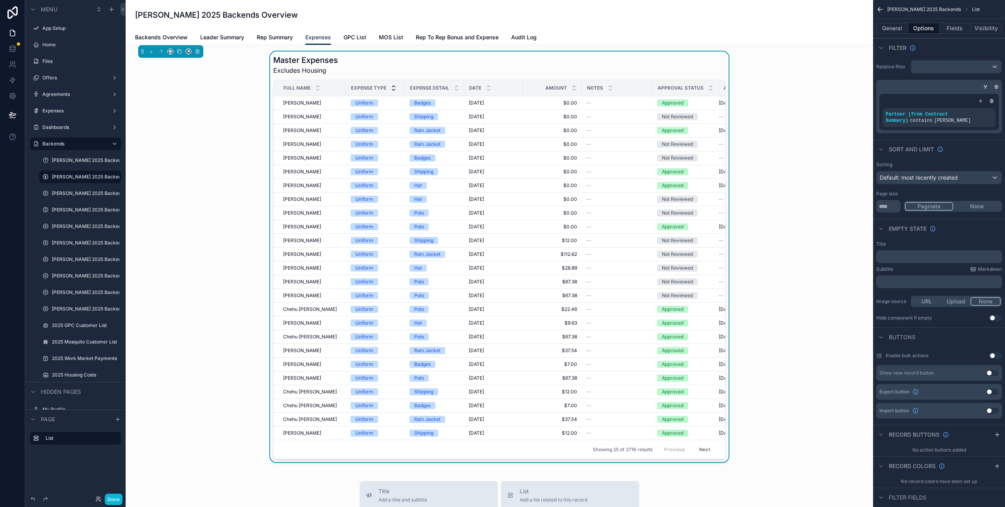
click at [391, 86] on icon "scrollable content" at bounding box center [393, 86] width 5 height 5
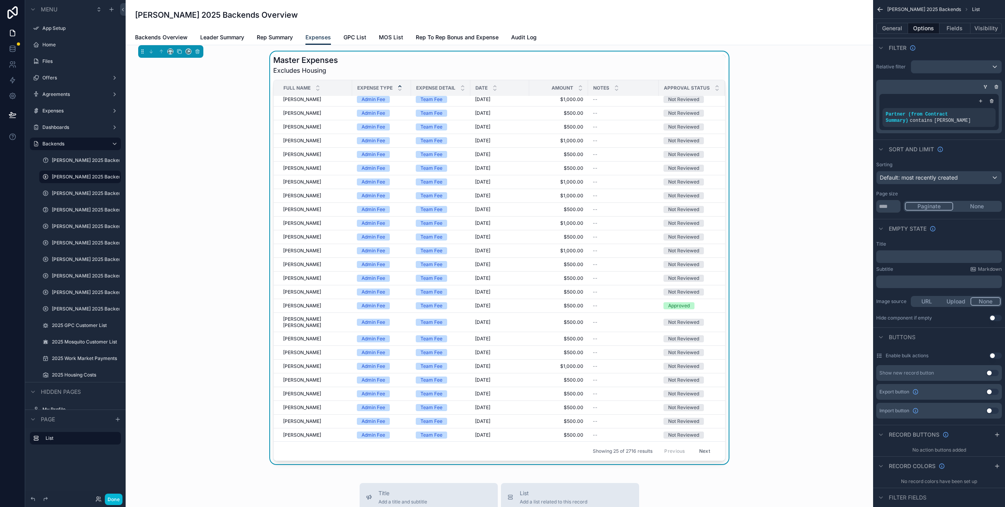
click at [694, 445] on button "Next" at bounding box center [705, 451] width 22 height 12
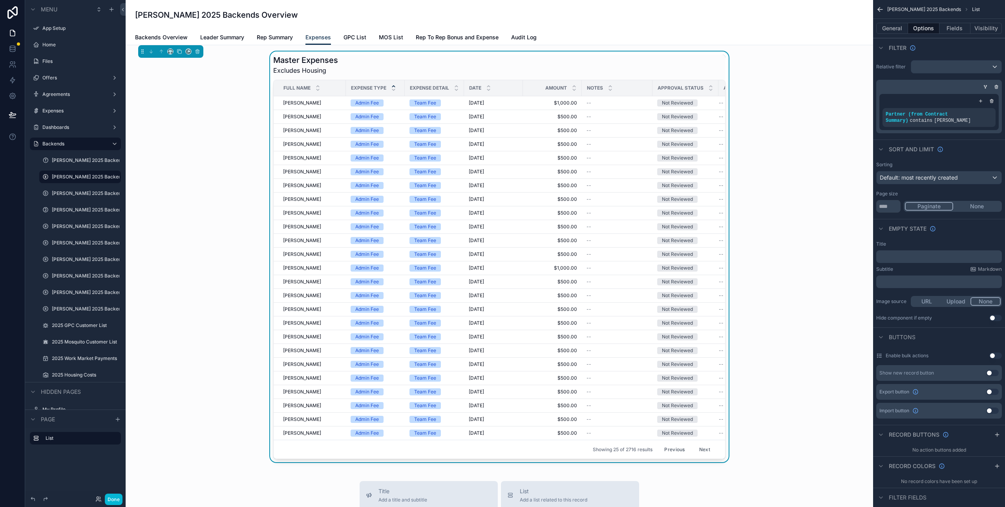
click at [694, 444] on button "Next" at bounding box center [705, 449] width 22 height 12
click at [694, 443] on button "Next" at bounding box center [705, 449] width 22 height 12
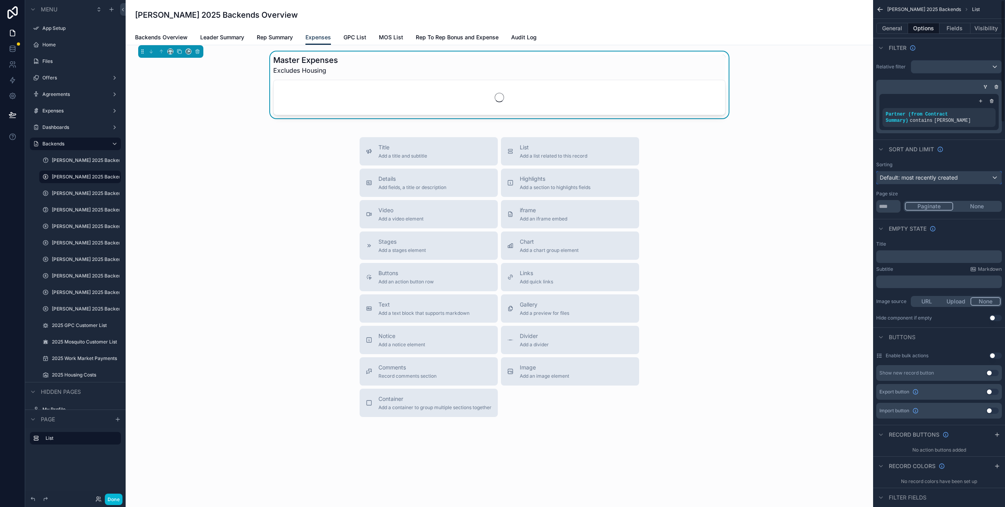
click at [996, 178] on div "Default: most recently created" at bounding box center [939, 177] width 125 height 13
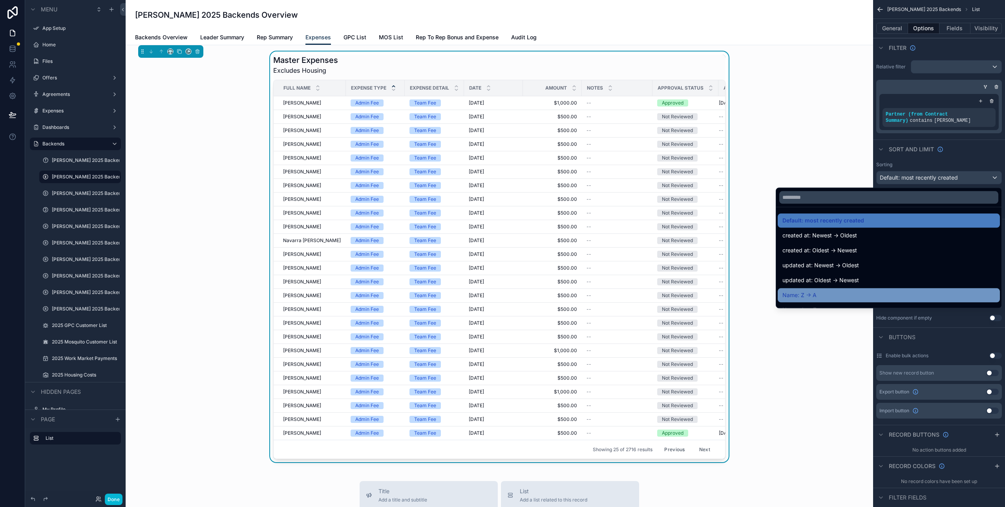
click at [841, 295] on div "Name: Z -> A" at bounding box center [889, 294] width 213 height 9
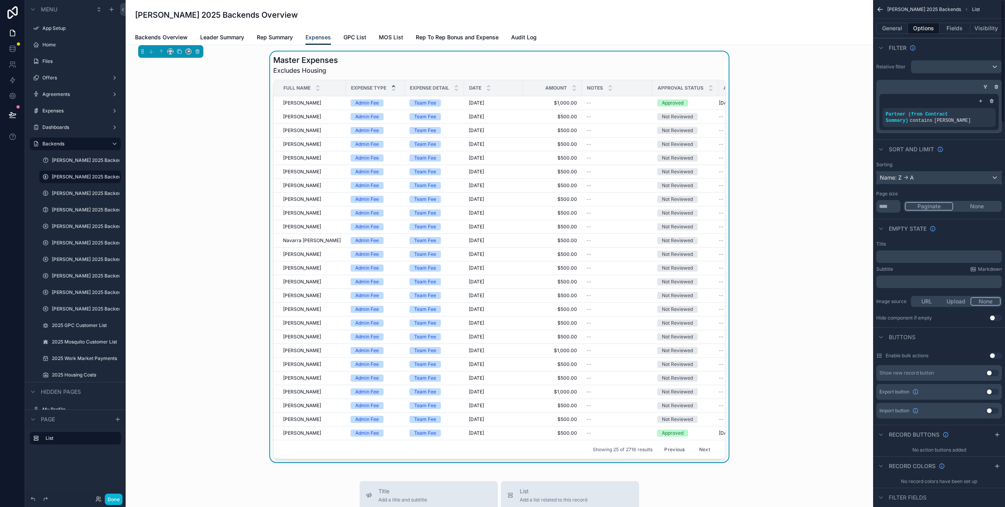
click at [978, 176] on div "Name: Z -> A" at bounding box center [939, 177] width 125 height 13
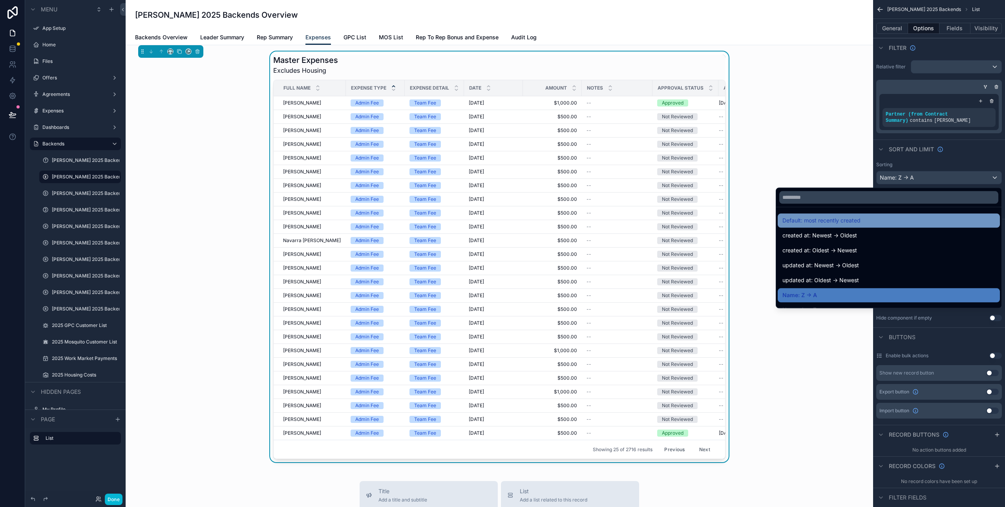
click at [881, 219] on div "Default: most recently created" at bounding box center [889, 220] width 213 height 9
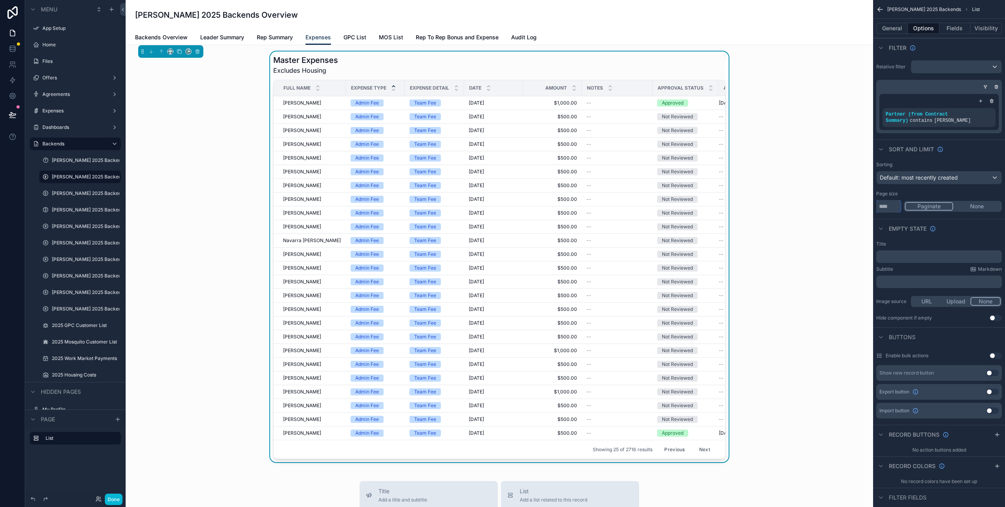
click at [895, 210] on input "**" at bounding box center [889, 206] width 24 height 13
click at [892, 206] on input "**" at bounding box center [889, 206] width 24 height 13
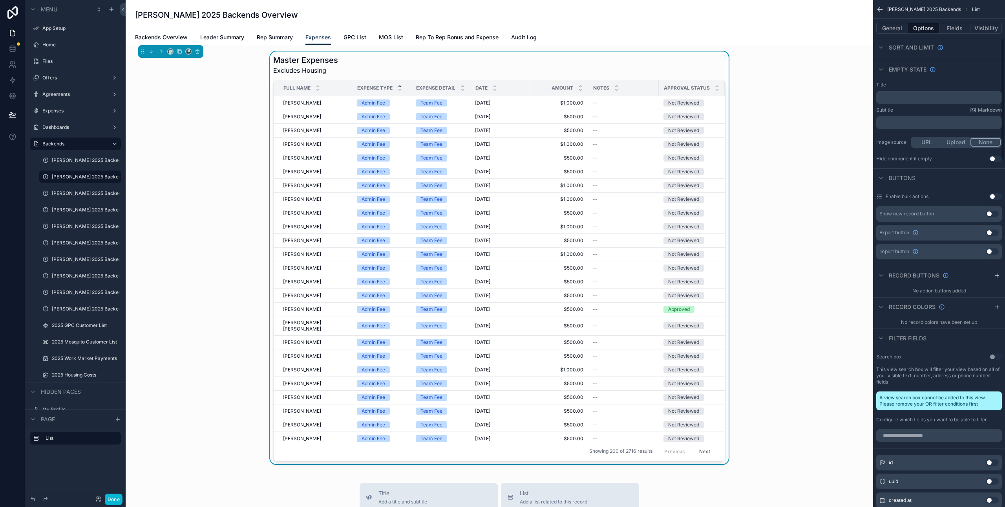
scroll to position [159, 0]
type input "***"
click at [953, 435] on input "scrollable content" at bounding box center [940, 435] width 126 height 13
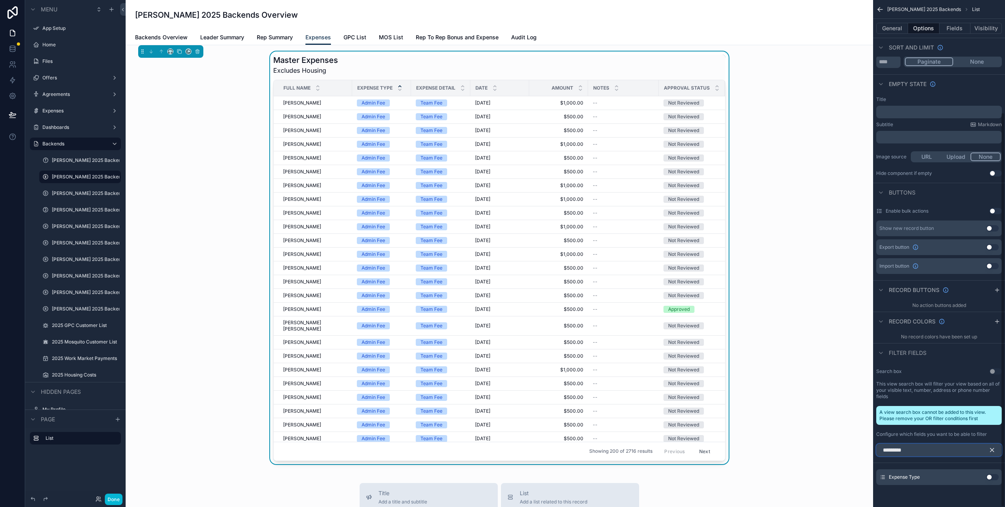
scroll to position [145, 0]
type input "**********"
click at [991, 477] on button "Use setting" at bounding box center [993, 477] width 13 height 6
click at [677, 63] on span "Filter Expense Type" at bounding box center [681, 65] width 52 height 8
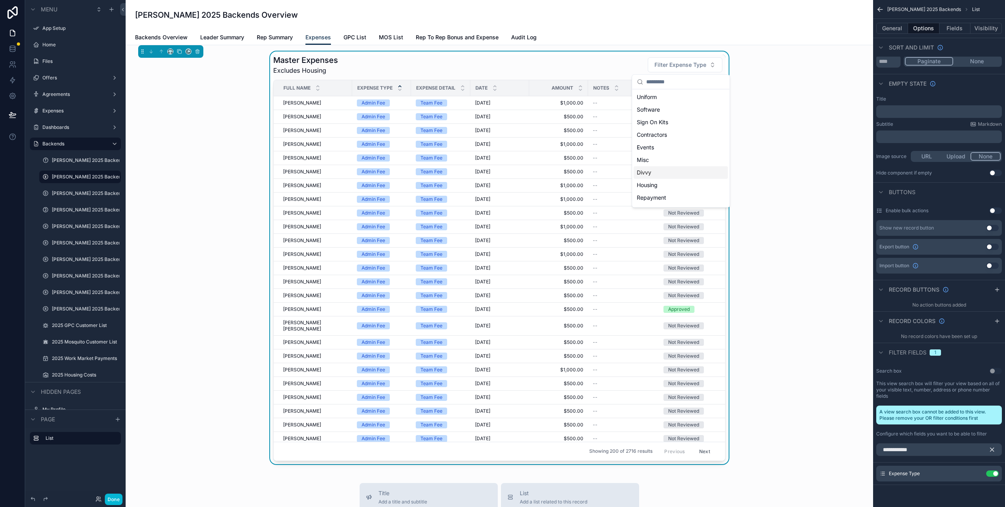
click at [652, 174] on div "Divvy" at bounding box center [681, 172] width 94 height 13
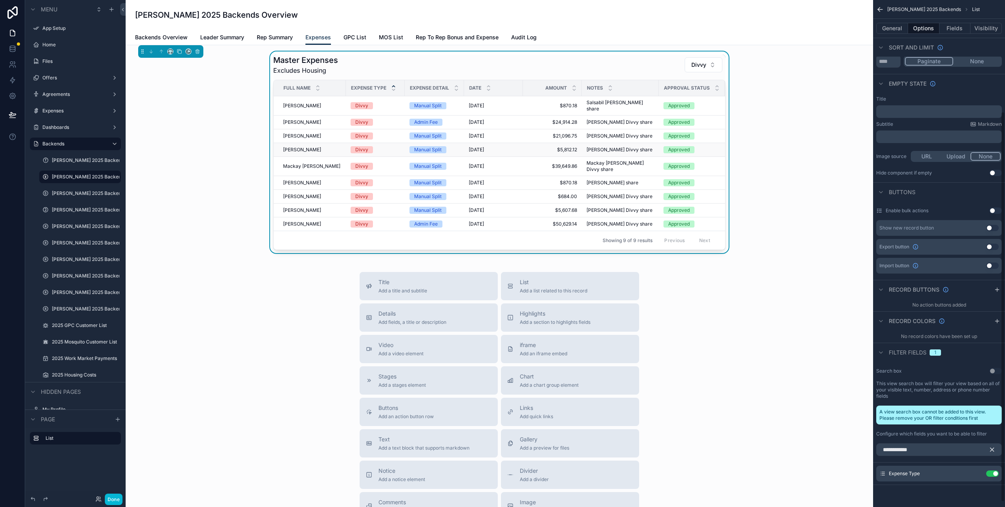
click at [464, 143] on td "9/20/2025 9/20/2025" at bounding box center [493, 150] width 59 height 14
click at [958, 26] on button "Fields" at bounding box center [955, 28] width 31 height 11
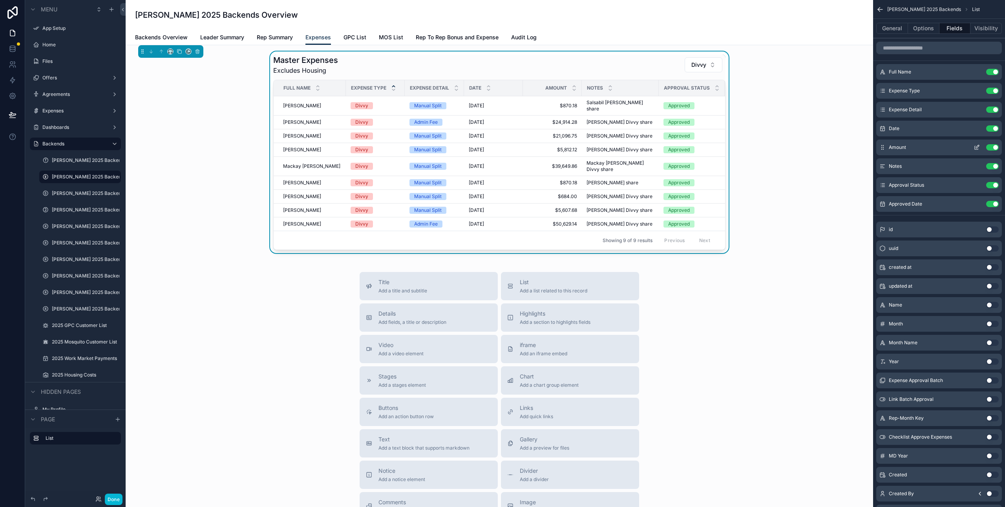
click at [976, 147] on icon "scrollable content" at bounding box center [977, 146] width 3 height 3
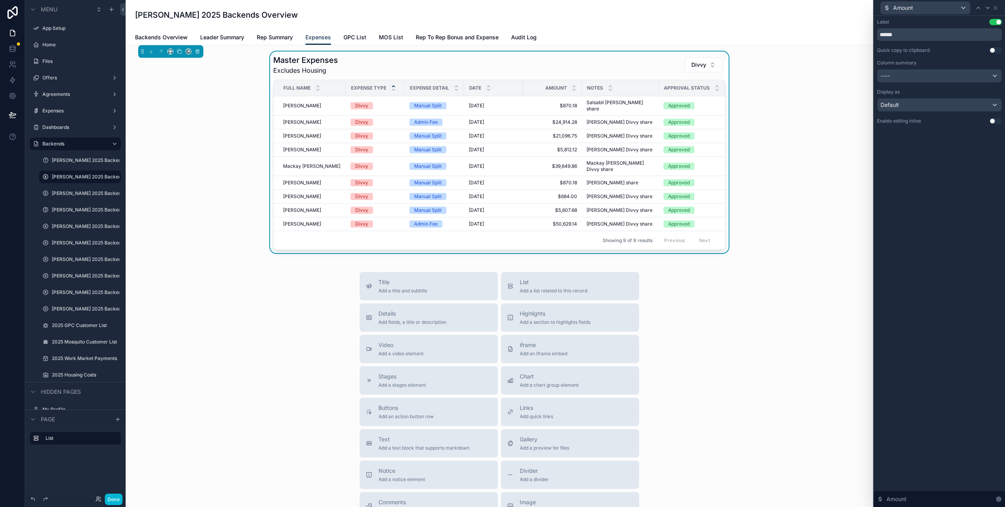
drag, startPoint x: 959, startPoint y: 184, endPoint x: 986, endPoint y: 126, distance: 64.5
click at [959, 184] on div "Label Use setting ****** Quick copy to clipboard Use setting Column summary ---…" at bounding box center [939, 261] width 131 height 491
click at [992, 6] on div at bounding box center [987, 7] width 9 height 9
click at [990, 8] on icon at bounding box center [988, 8] width 6 height 6
click at [997, 7] on icon at bounding box center [996, 8] width 6 height 6
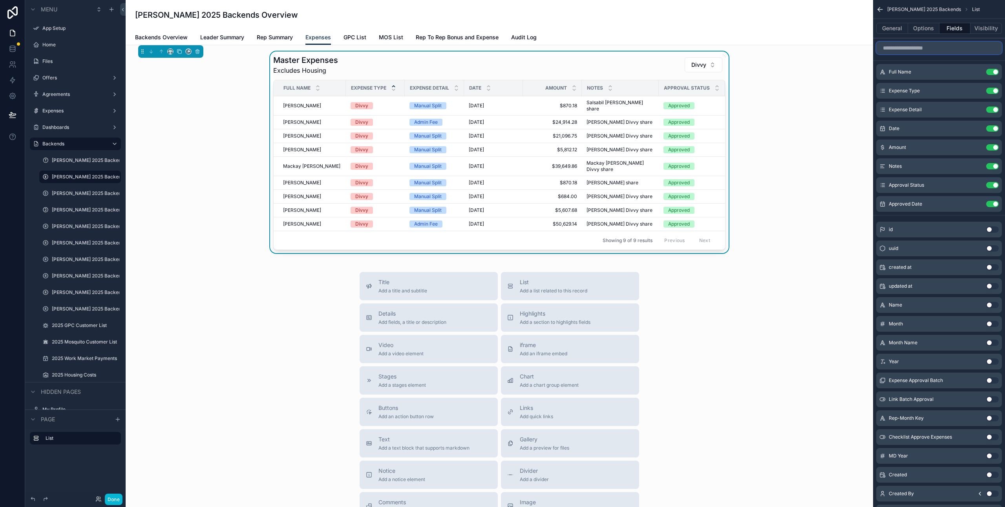
click at [913, 47] on input "scrollable content" at bounding box center [940, 48] width 126 height 13
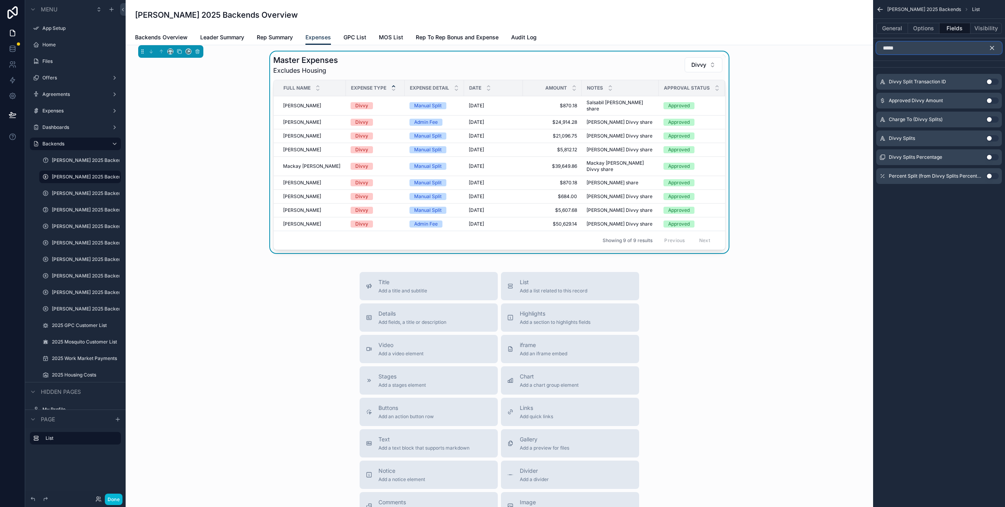
type input "*****"
click at [297, 32] on div "Backends Overview Leader Summary Rep Summary Expenses GPC List MOS List Rep To …" at bounding box center [499, 37] width 729 height 15
click at [319, 33] on link "Expenses" at bounding box center [319, 37] width 26 height 15
click at [760, 295] on div "Title Add a title and subtitle List Add a list related to this record Details A…" at bounding box center [499, 412] width 735 height 280
click at [213, 39] on span "Leader Summary" at bounding box center [222, 37] width 44 height 8
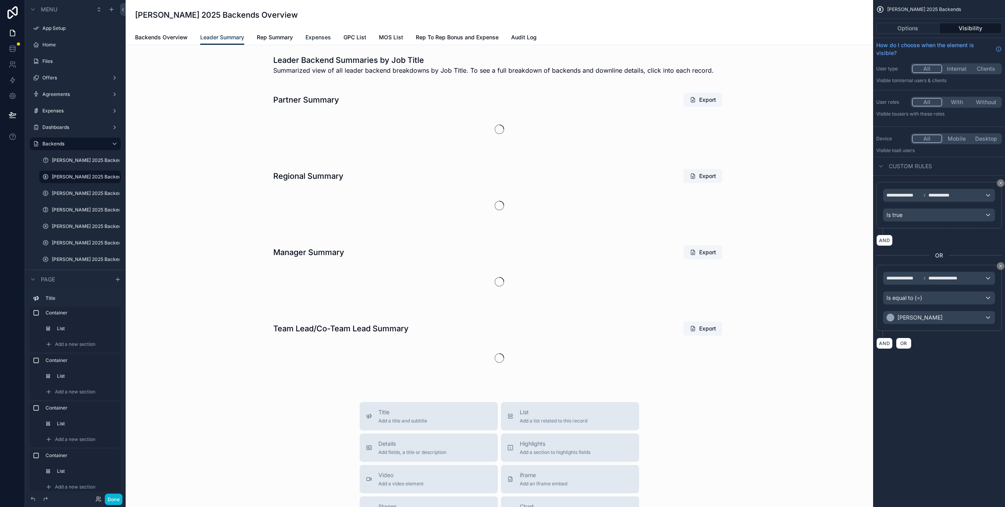
click at [321, 35] on span "Expenses" at bounding box center [319, 37] width 26 height 8
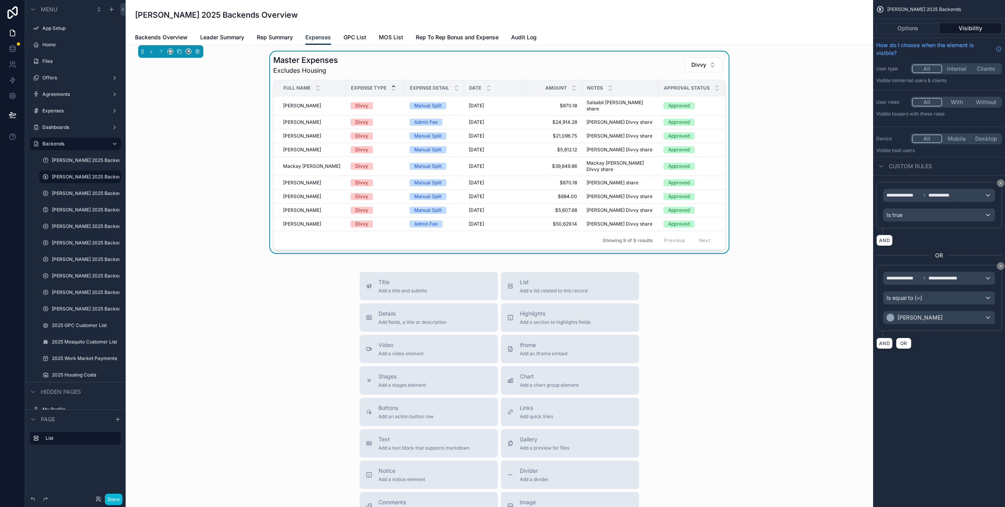
click at [321, 35] on span "Expenses" at bounding box center [319, 37] width 26 height 8
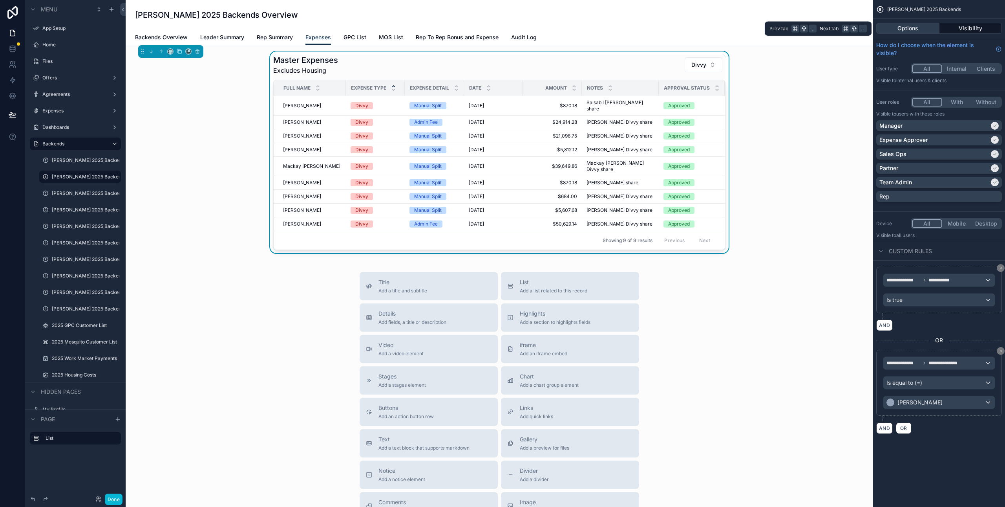
click at [921, 31] on button "Options" at bounding box center [908, 28] width 63 height 11
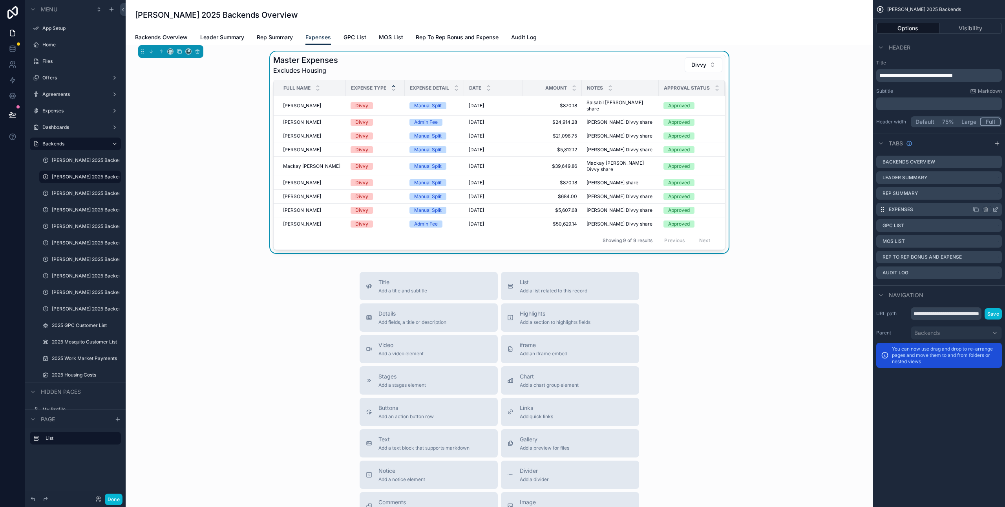
click at [941, 209] on div "Expenses" at bounding box center [940, 209] width 126 height 13
click at [998, 210] on icon "scrollable content" at bounding box center [996, 209] width 6 height 6
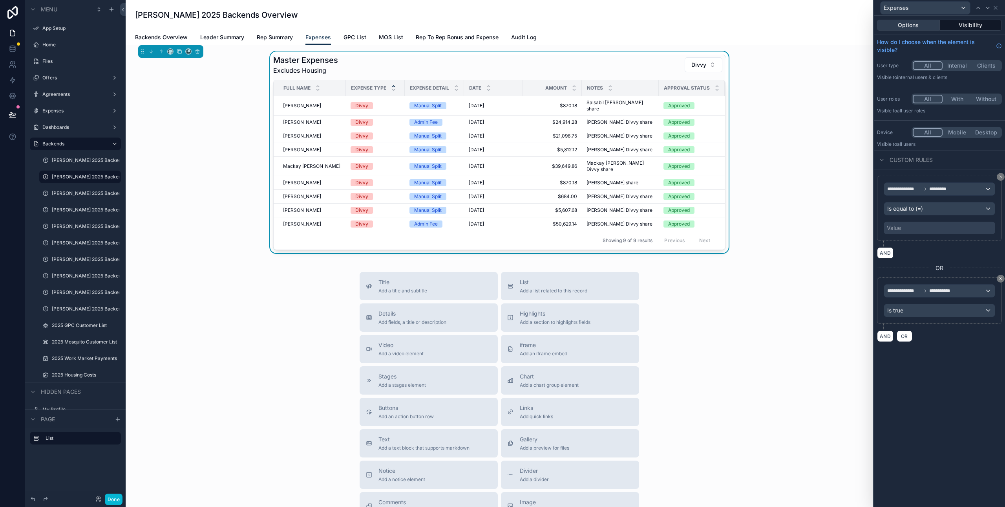
click at [926, 27] on button "Options" at bounding box center [908, 25] width 63 height 11
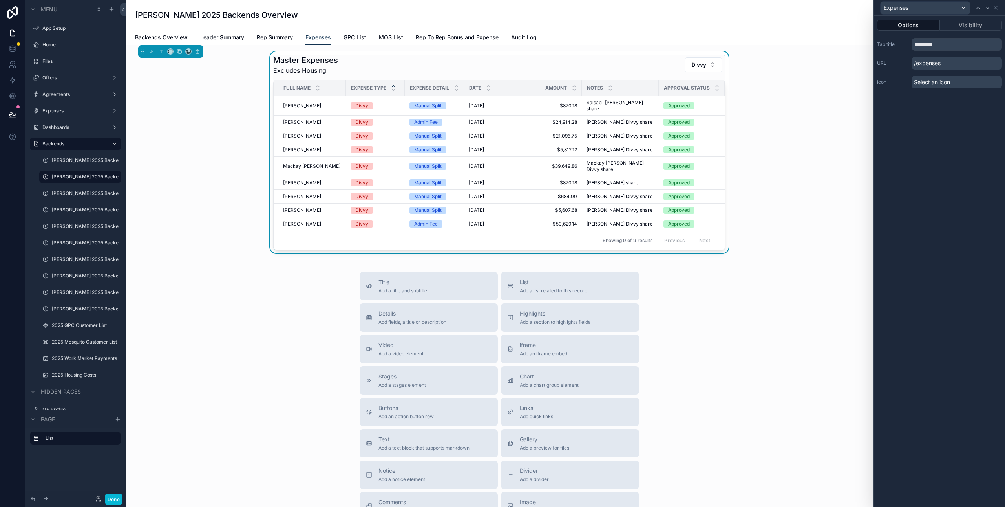
click at [914, 128] on div "Options Visibility Tab title ******** URL /expenses Icon Select an icon" at bounding box center [939, 261] width 131 height 491
click at [998, 9] on icon at bounding box center [996, 8] width 6 height 6
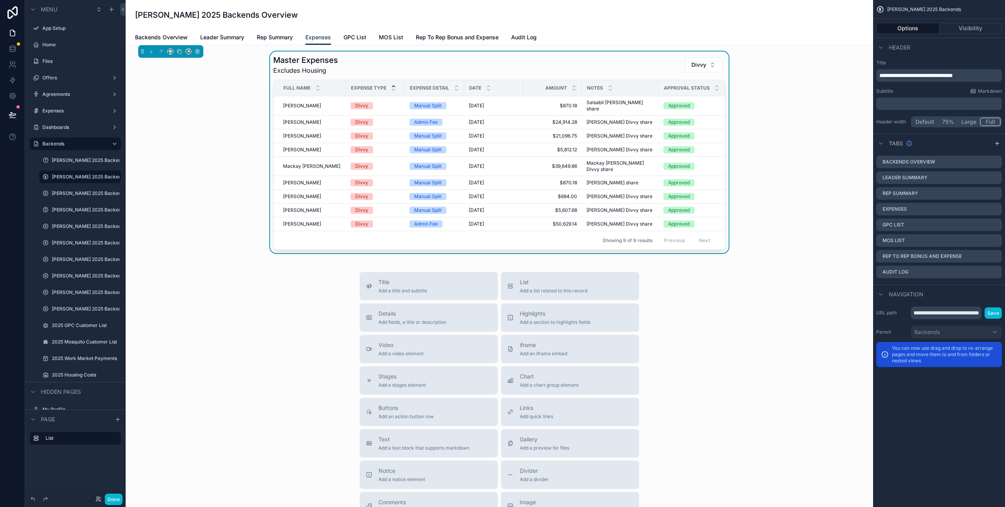
click at [822, 107] on div "Master Expenses Excludes Housing Divvy Full Name Expense Type Expense Detail Da…" at bounding box center [499, 151] width 735 height 201
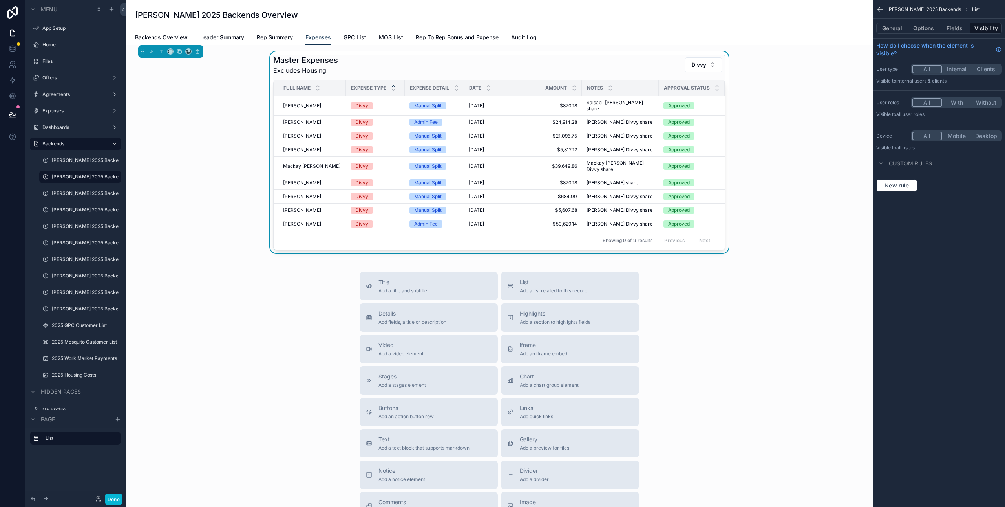
click at [828, 213] on div "Master Expenses Excludes Housing Divvy Full Name Expense Type Expense Detail Da…" at bounding box center [499, 151] width 735 height 201
click at [565, 105] on span "$870.18" at bounding box center [552, 106] width 49 height 6
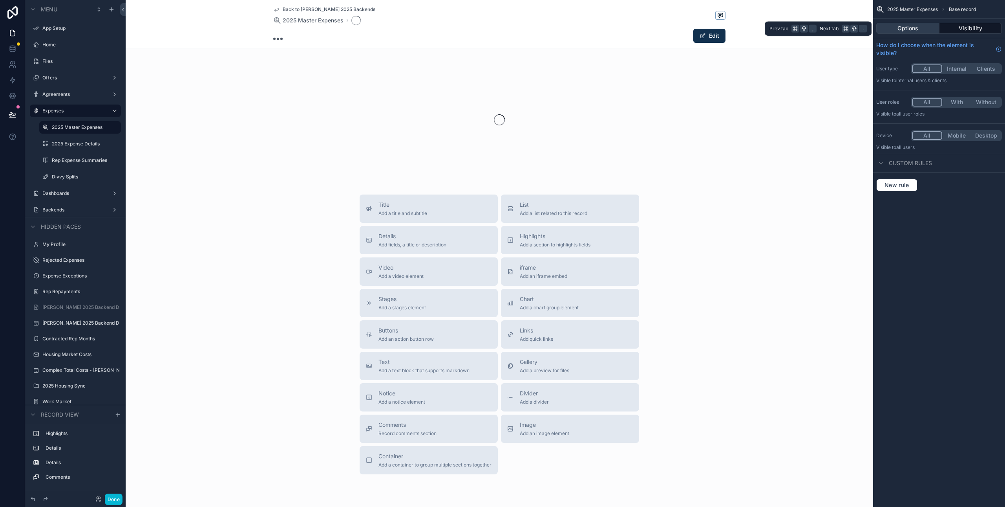
click at [899, 26] on button "Options" at bounding box center [908, 28] width 63 height 11
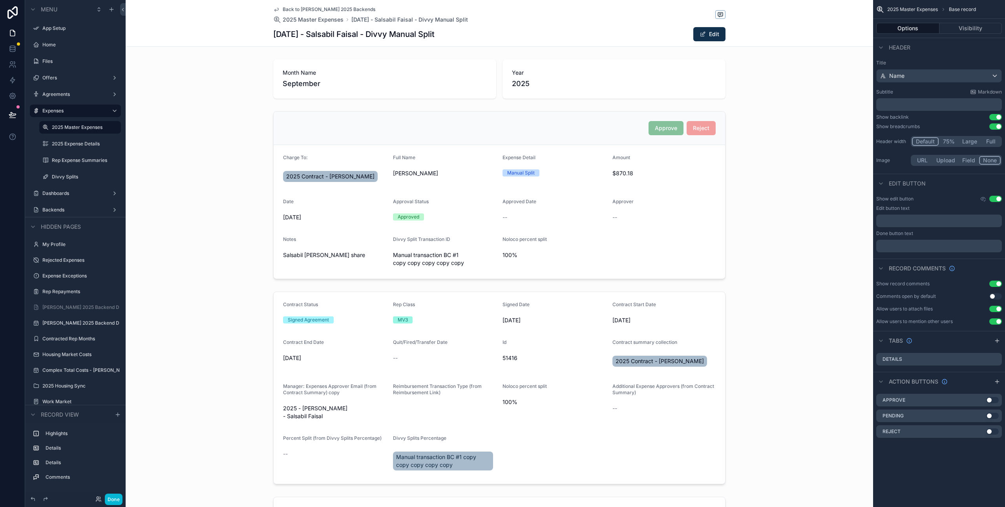
click at [924, 10] on span "2025 Master Expenses" at bounding box center [913, 9] width 51 height 6
click at [215, 173] on div "scrollable content" at bounding box center [500, 195] width 748 height 174
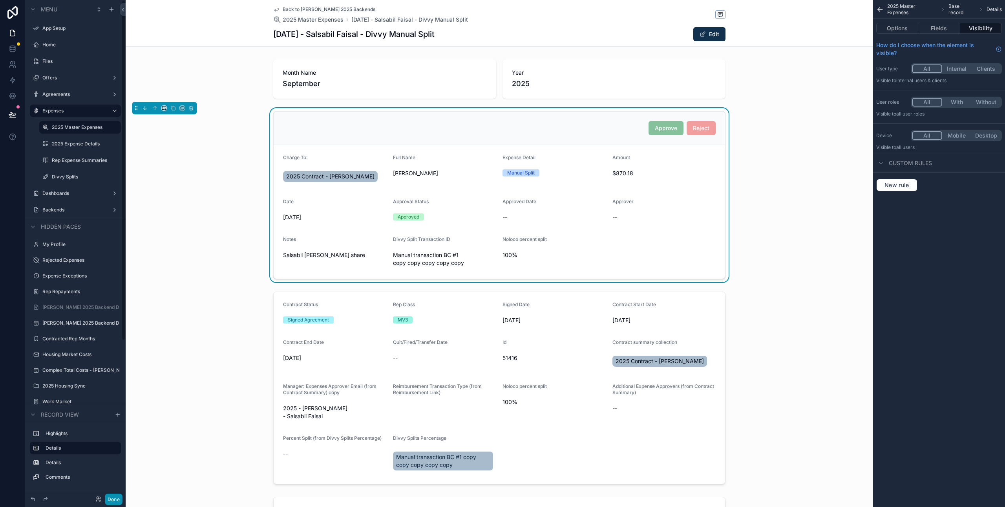
click at [110, 497] on button "Done" at bounding box center [114, 498] width 18 height 11
